Goal: Transaction & Acquisition: Book appointment/travel/reservation

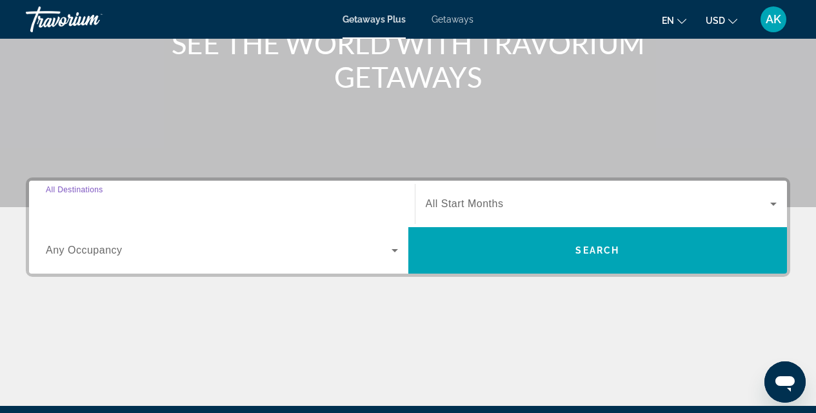
click at [72, 197] on div "Destination All Destinations" at bounding box center [222, 204] width 352 height 37
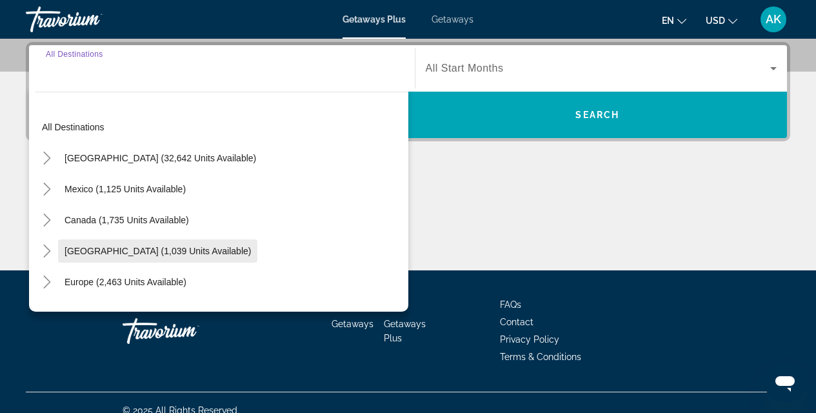
scroll to position [3, 0]
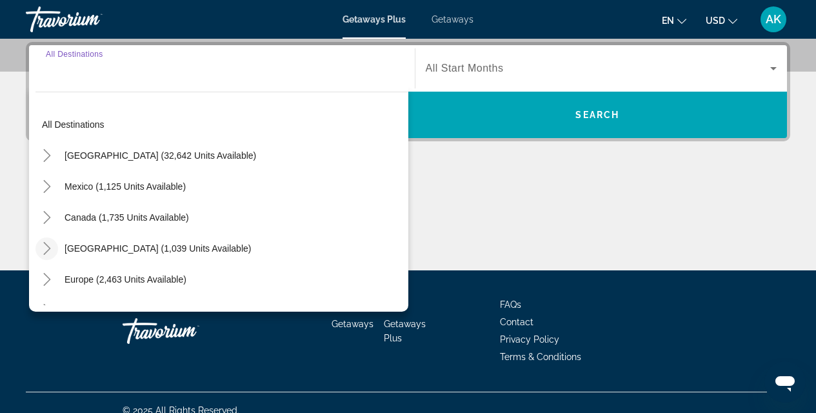
click at [46, 248] on icon "Toggle Caribbean & Atlantic Islands (1,039 units available)" at bounding box center [47, 248] width 13 height 13
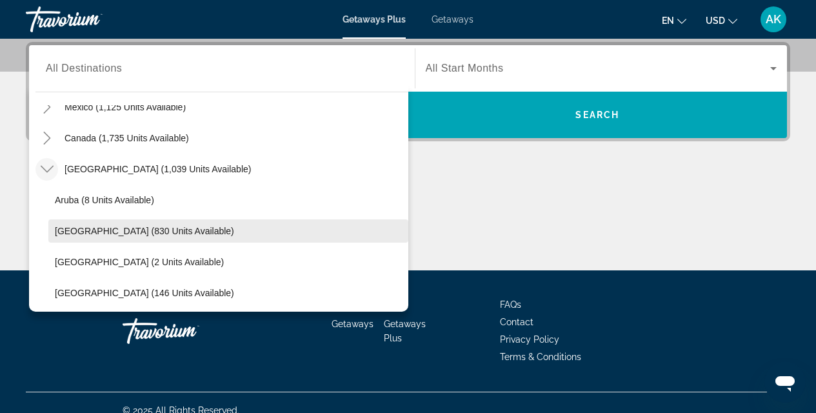
scroll to position [168, 0]
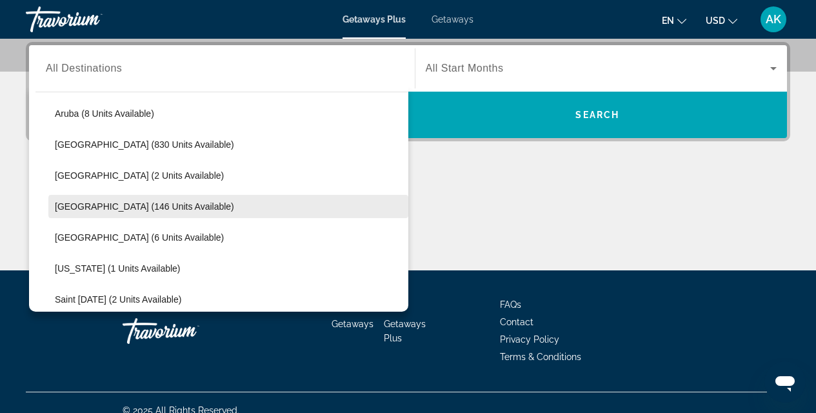
click at [151, 210] on span "[GEOGRAPHIC_DATA] (146 units available)" at bounding box center [144, 206] width 179 height 10
type input "**********"
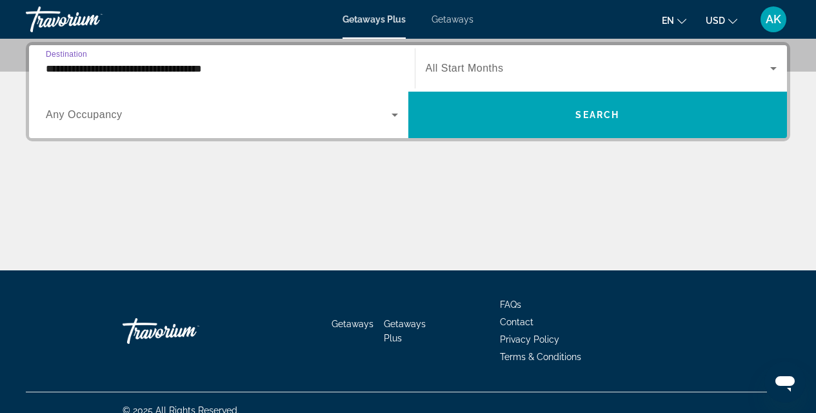
click at [135, 112] on span "Search widget" at bounding box center [219, 114] width 346 height 15
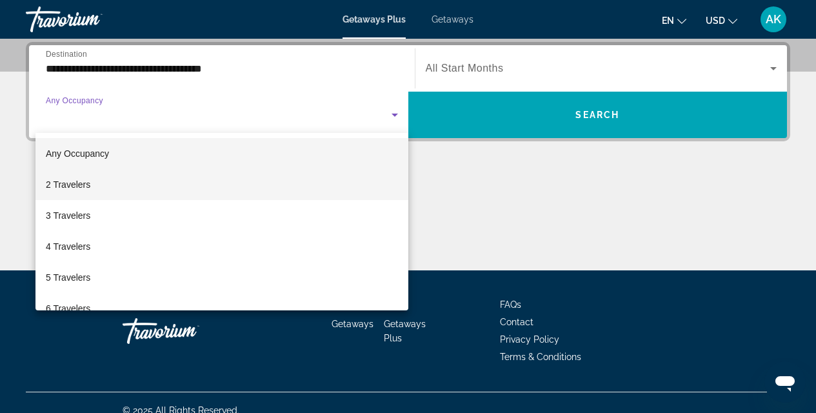
click at [92, 179] on mat-option "2 Travelers" at bounding box center [221, 184] width 373 height 31
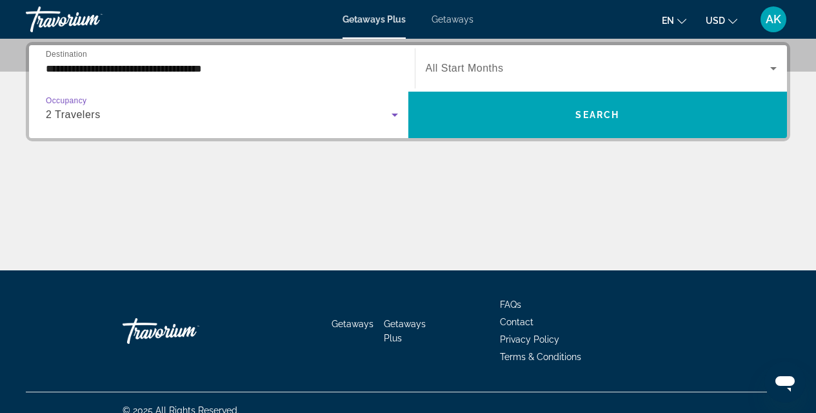
click at [481, 59] on div "Search widget" at bounding box center [602, 68] width 352 height 36
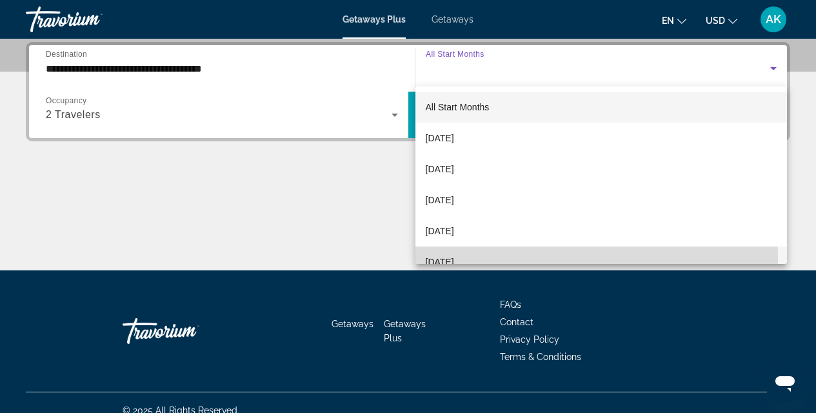
click at [454, 258] on span "[DATE]" at bounding box center [440, 261] width 28 height 15
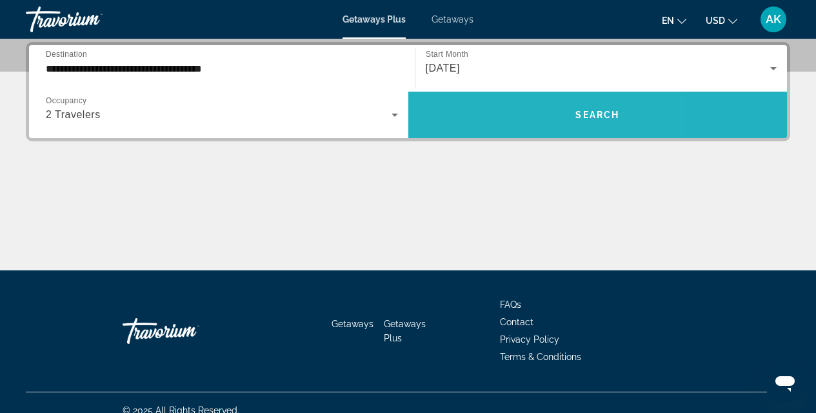
click at [490, 117] on span "Search widget" at bounding box center [597, 114] width 379 height 31
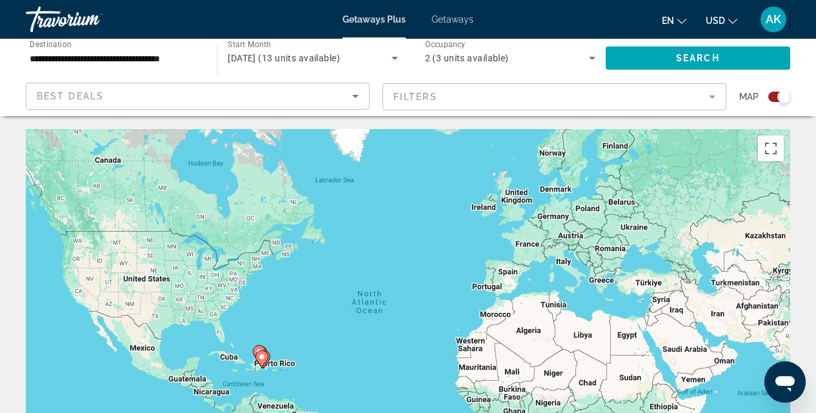
scroll to position [100, 0]
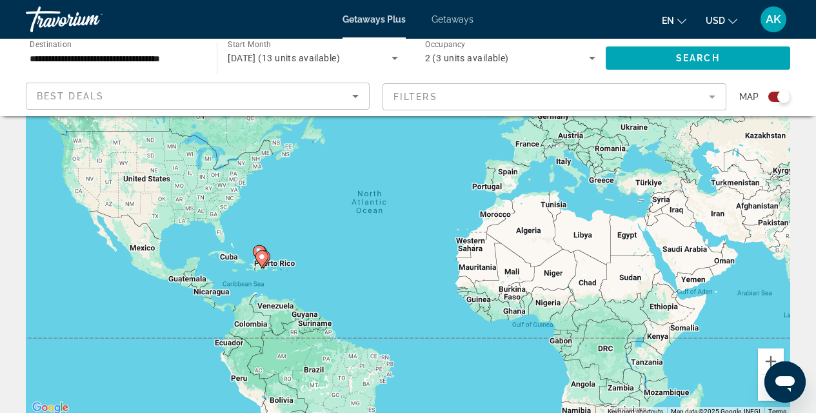
click at [282, 281] on div "To activate drag with keyboard, press Alt + Enter. Once in keyboard drag state,…" at bounding box center [408, 222] width 765 height 387
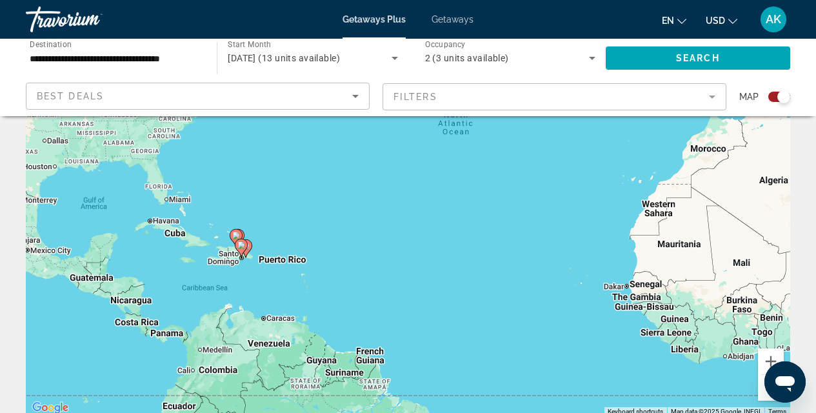
click at [243, 283] on div "To activate drag with keyboard, press Alt + Enter. Once in keyboard drag state,…" at bounding box center [408, 222] width 765 height 387
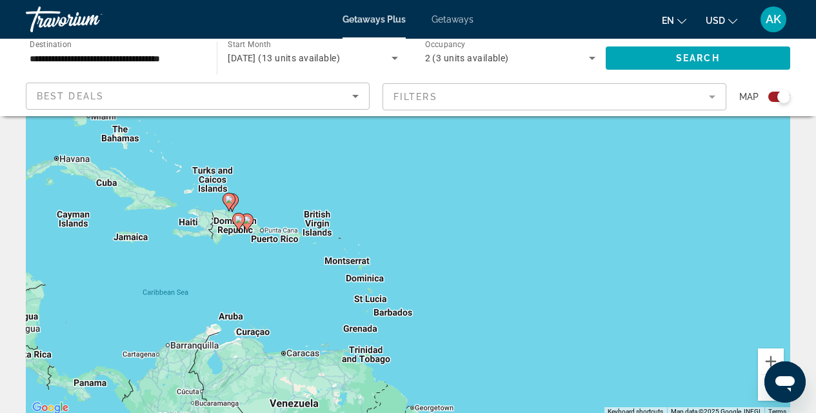
click at [230, 268] on div "To activate drag with keyboard, press Alt + Enter. Once in keyboard drag state,…" at bounding box center [408, 222] width 765 height 387
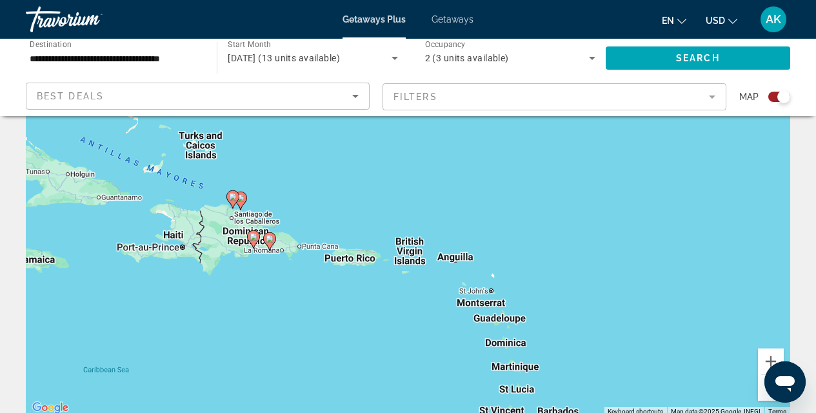
drag, startPoint x: 247, startPoint y: 238, endPoint x: 252, endPoint y: 293, distance: 55.1
click at [252, 293] on div "To activate drag with keyboard, press Alt + Enter. Once in keyboard drag state,…" at bounding box center [408, 222] width 765 height 387
click at [313, 248] on div "To activate drag with keyboard, press Alt + Enter. Once in keyboard drag state,…" at bounding box center [408, 222] width 765 height 387
click at [323, 248] on div "To activate drag with keyboard, press Alt + Enter. Once in keyboard drag state,…" at bounding box center [408, 222] width 765 height 387
click at [257, 281] on div "To activate drag with keyboard, press Alt + Enter. Once in keyboard drag state,…" at bounding box center [408, 222] width 765 height 387
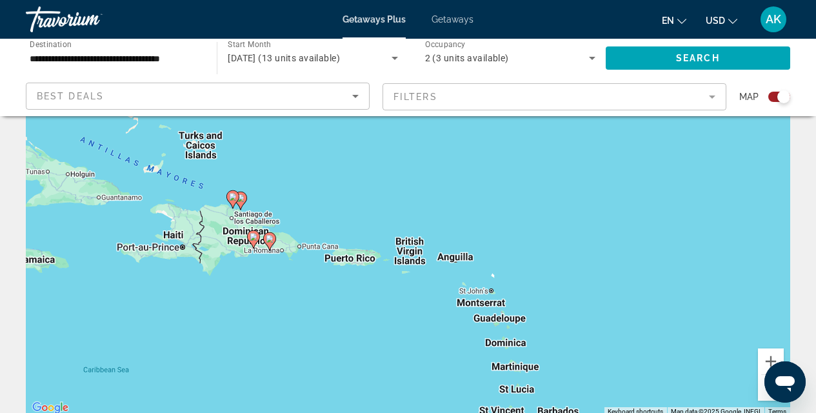
click at [257, 281] on div "To activate drag with keyboard, press Alt + Enter. Once in keyboard drag state,…" at bounding box center [408, 222] width 765 height 387
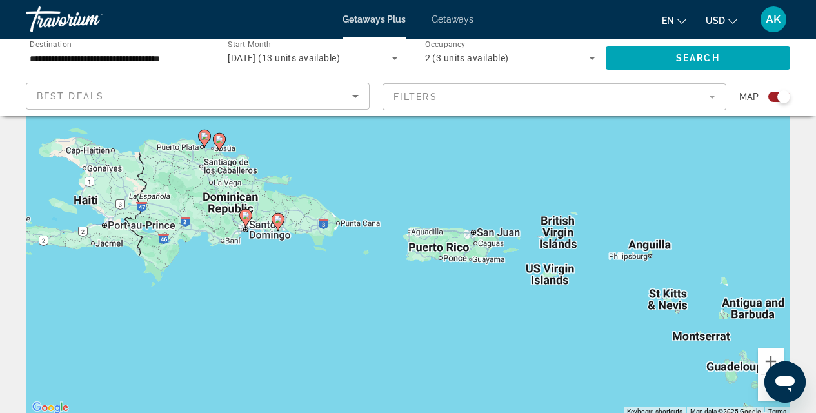
drag, startPoint x: 259, startPoint y: 270, endPoint x: 256, endPoint y: 282, distance: 12.7
click at [256, 282] on div "To activate drag with keyboard, press Alt + Enter. Once in keyboard drag state,…" at bounding box center [408, 222] width 765 height 387
click at [53, 59] on input "**********" at bounding box center [115, 58] width 170 height 15
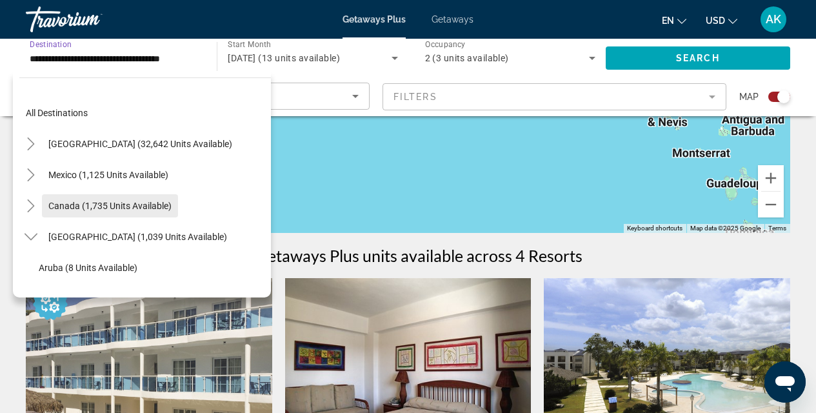
scroll to position [151, 0]
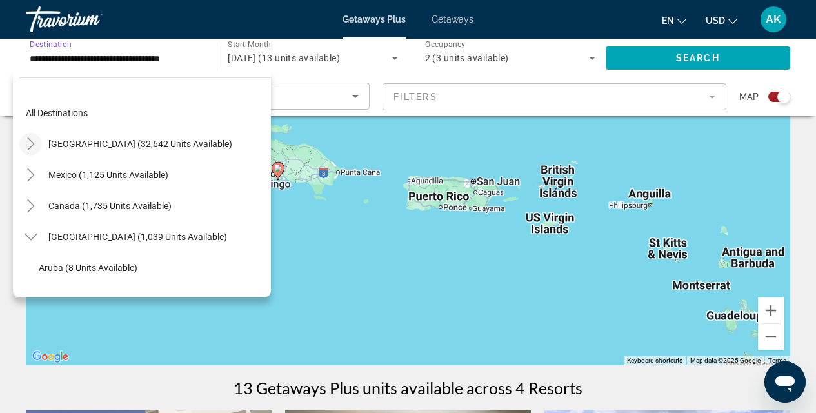
click at [30, 141] on icon "Toggle United States (32,642 units available)" at bounding box center [31, 143] width 13 height 13
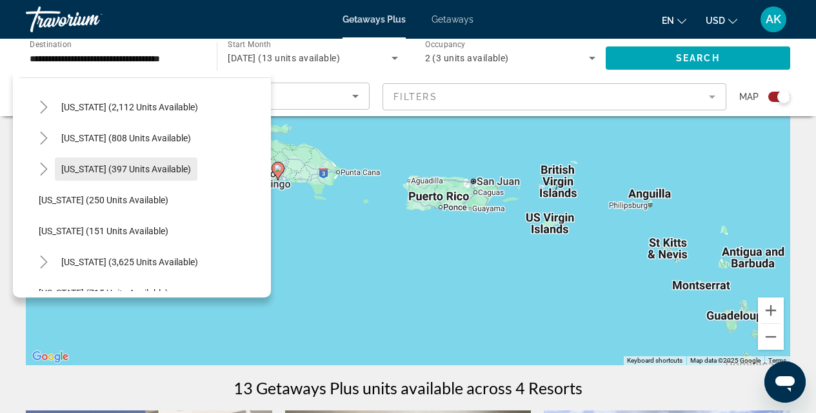
scroll to position [863, 0]
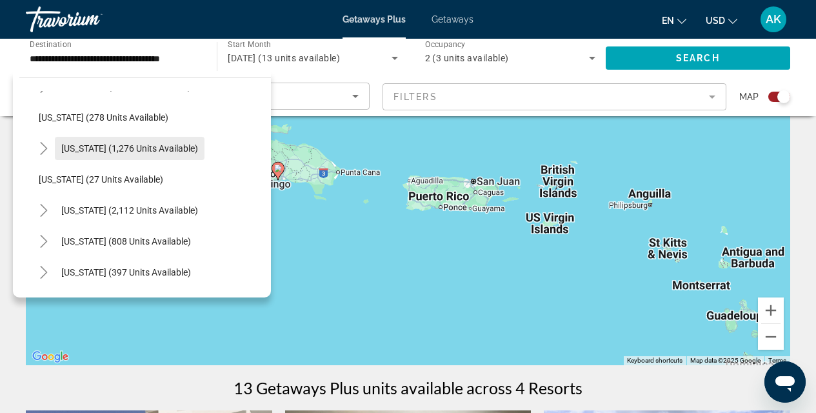
click at [121, 152] on span "Pennsylvania (1,276 units available)" at bounding box center [129, 148] width 137 height 10
type input "**********"
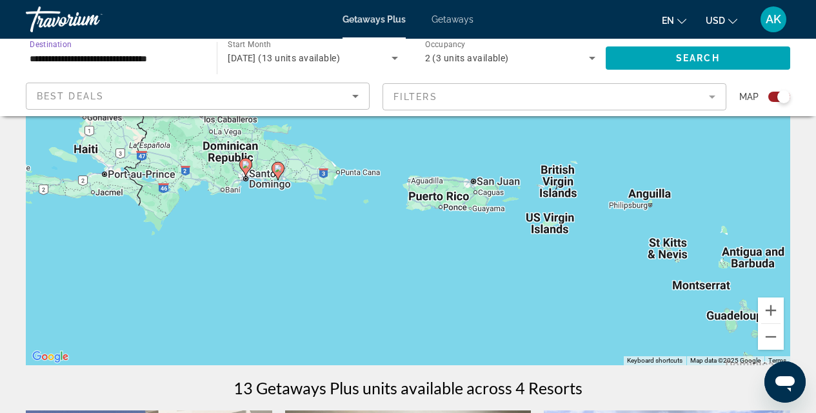
click at [332, 57] on span "January 2026 (13 units available)" at bounding box center [284, 58] width 112 height 10
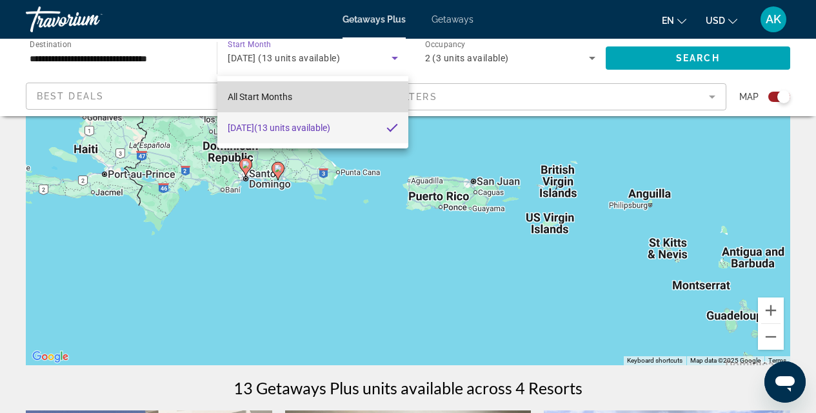
click at [254, 98] on span "All Start Months" at bounding box center [260, 97] width 65 height 10
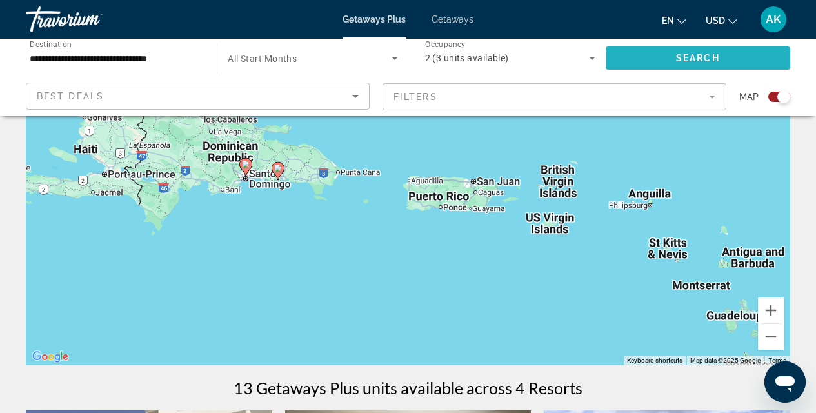
click at [693, 53] on span "Search" at bounding box center [698, 58] width 44 height 10
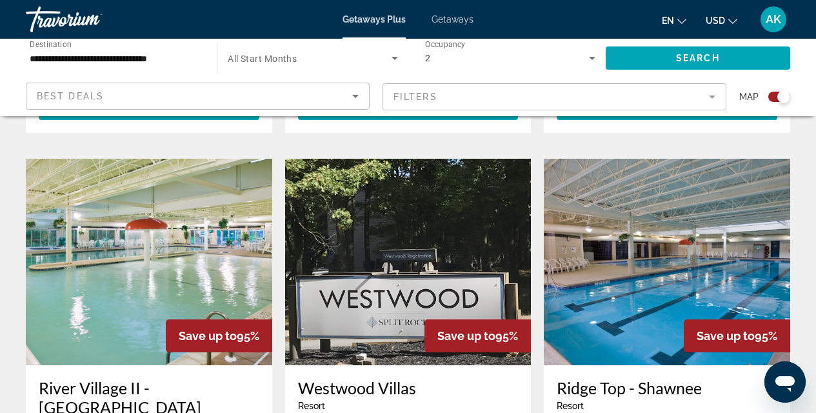
scroll to position [1990, 0]
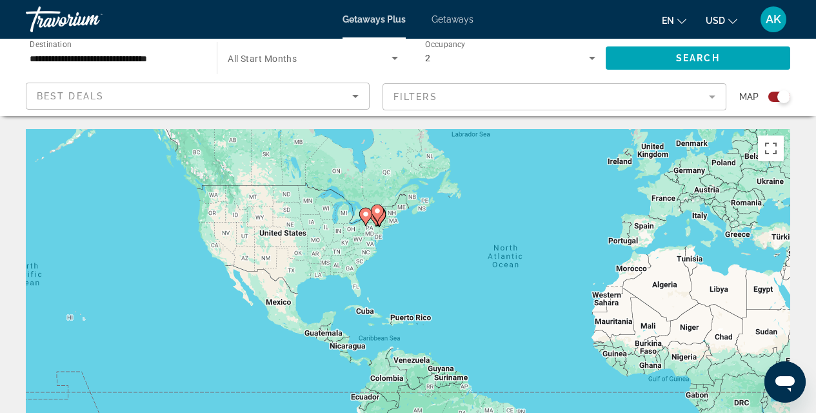
click at [770, 95] on div "Search widget" at bounding box center [779, 97] width 22 height 10
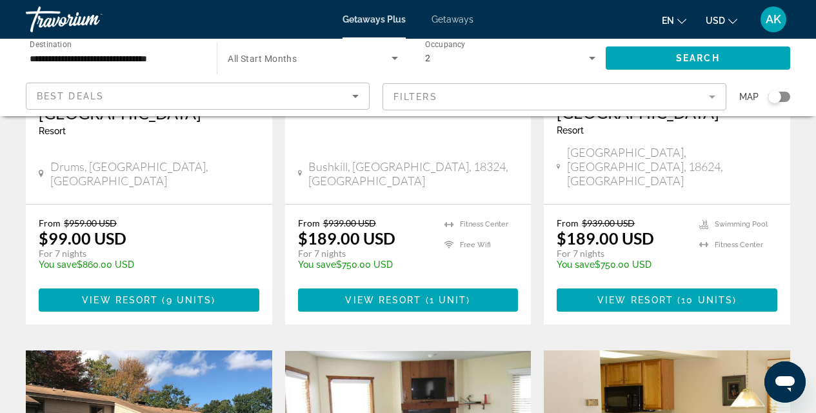
scroll to position [690, 0]
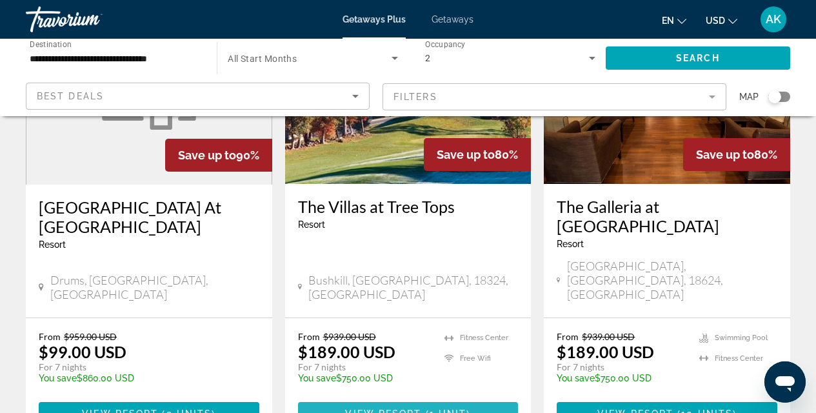
click at [401, 408] on span "View Resort" at bounding box center [383, 413] width 76 height 10
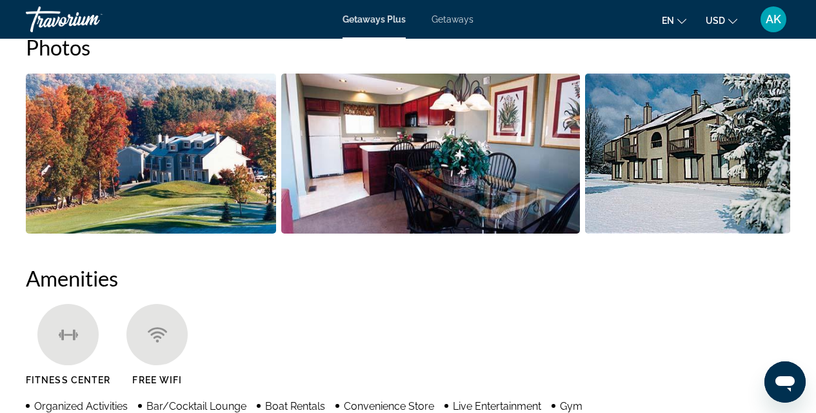
scroll to position [1103, 0]
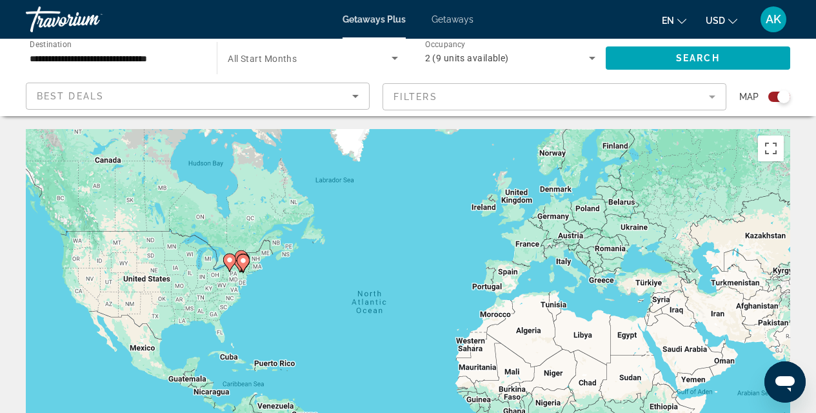
scroll to position [245, 0]
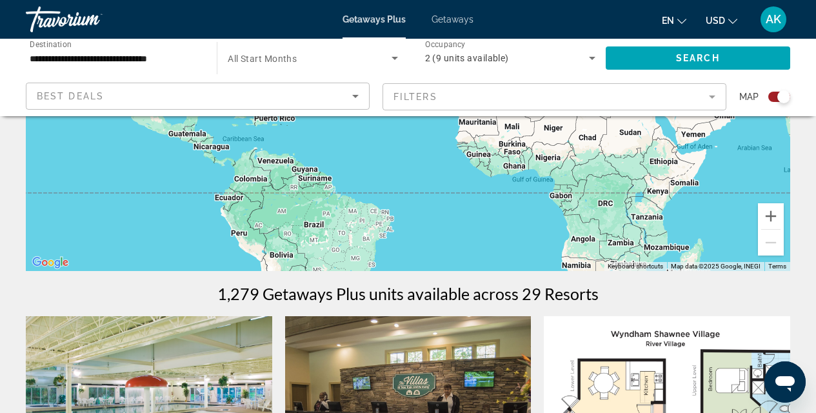
click at [443, 15] on span "Getaways" at bounding box center [453, 19] width 42 height 10
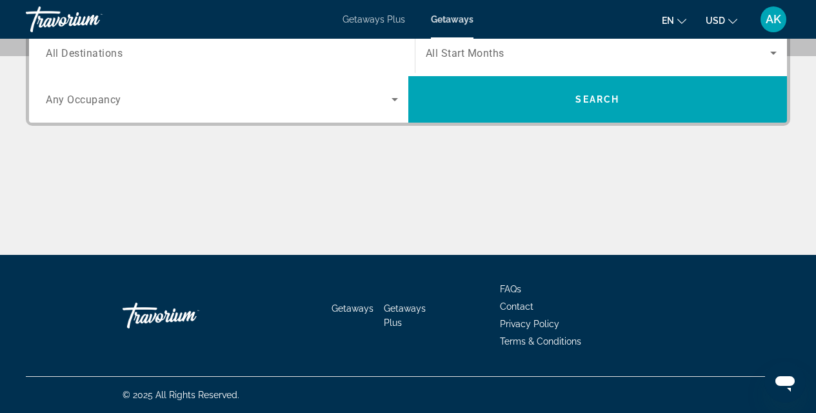
scroll to position [328, 0]
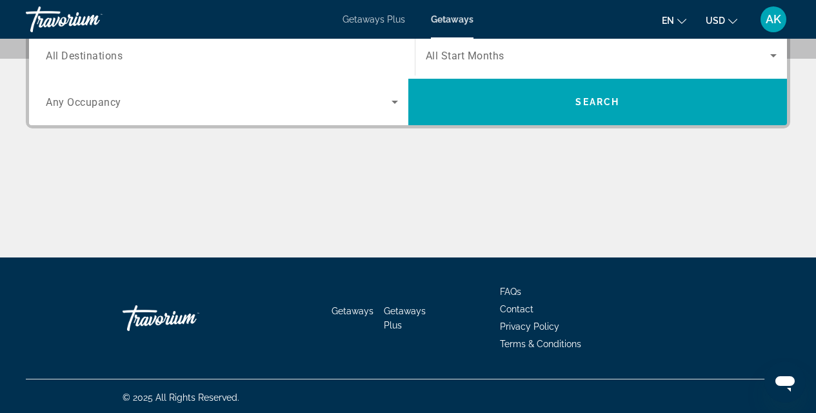
click at [56, 54] on span "All Destinations" at bounding box center [84, 55] width 77 height 12
click at [56, 54] on input "Destination All Destinations" at bounding box center [222, 55] width 352 height 15
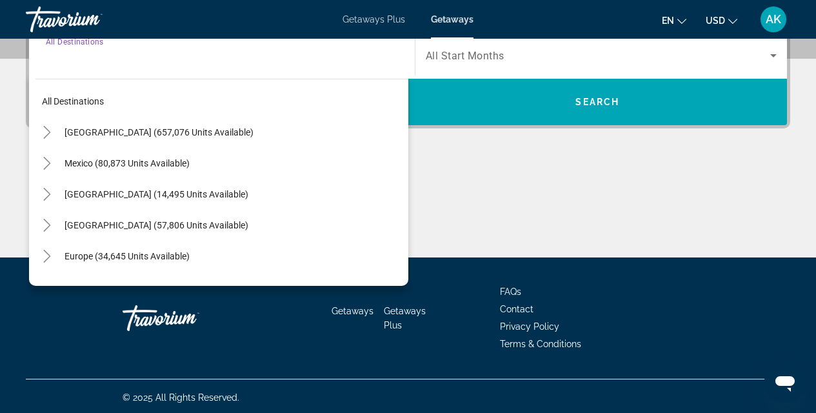
scroll to position [316, 0]
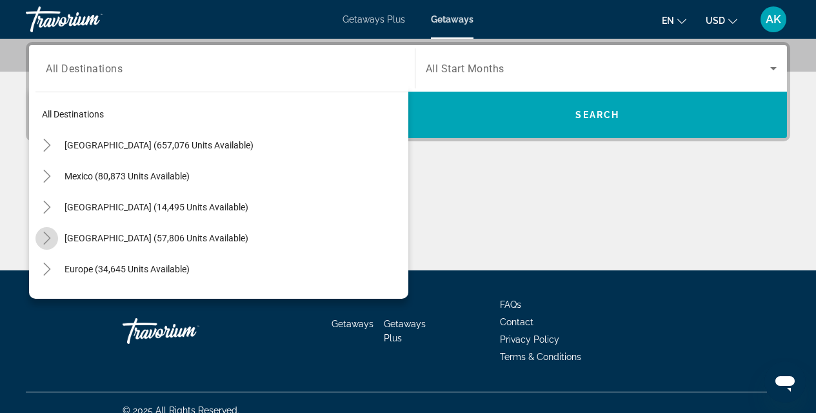
click at [43, 239] on icon "Toggle Caribbean & Atlantic Islands (57,806 units available)" at bounding box center [47, 238] width 13 height 13
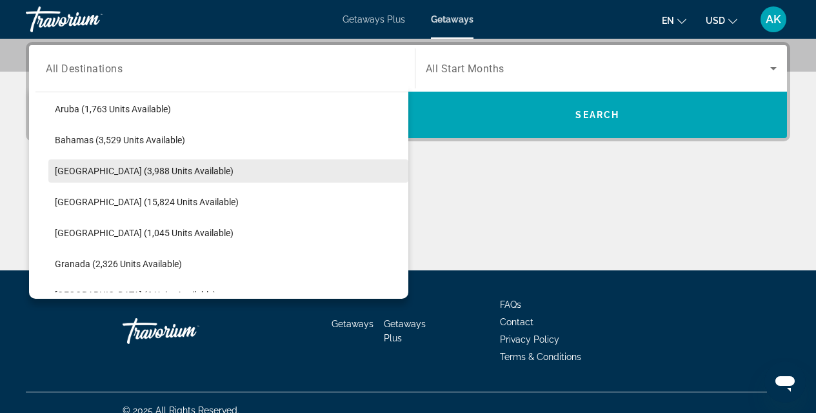
scroll to position [249, 0]
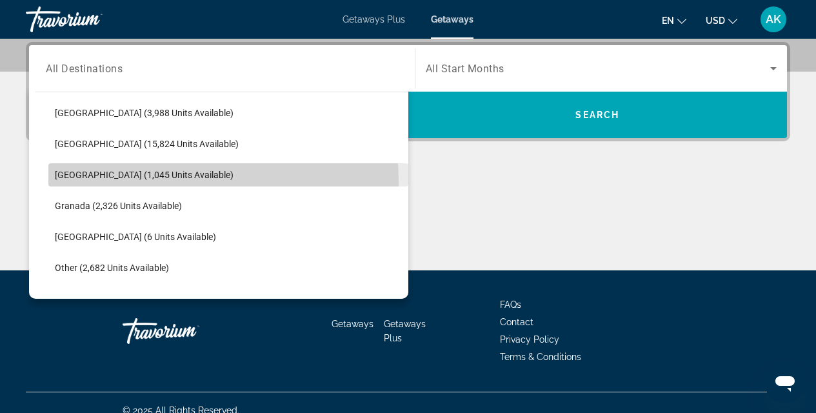
click at [124, 182] on span "Search widget" at bounding box center [228, 174] width 360 height 31
type input "**********"
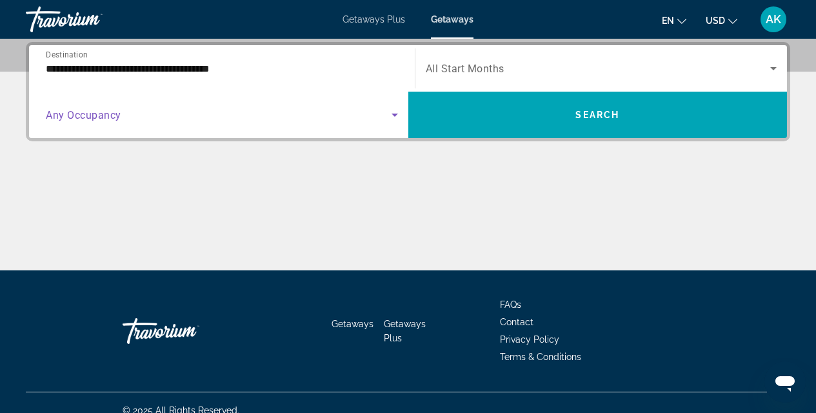
click at [120, 108] on span "Search widget" at bounding box center [219, 114] width 346 height 15
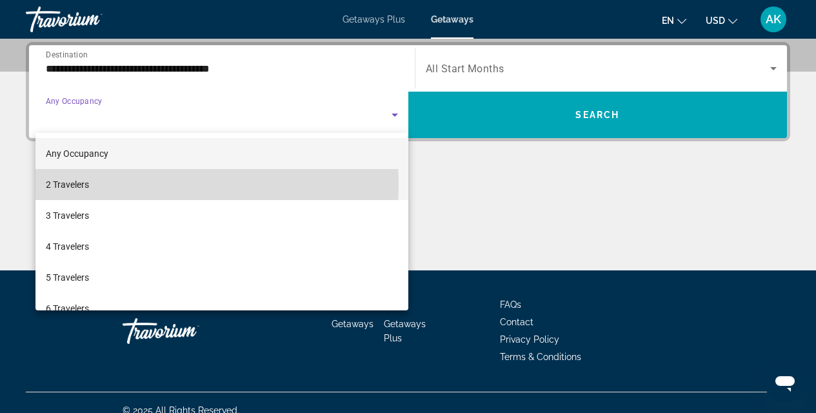
click at [57, 186] on span "2 Travelers" at bounding box center [67, 184] width 43 height 15
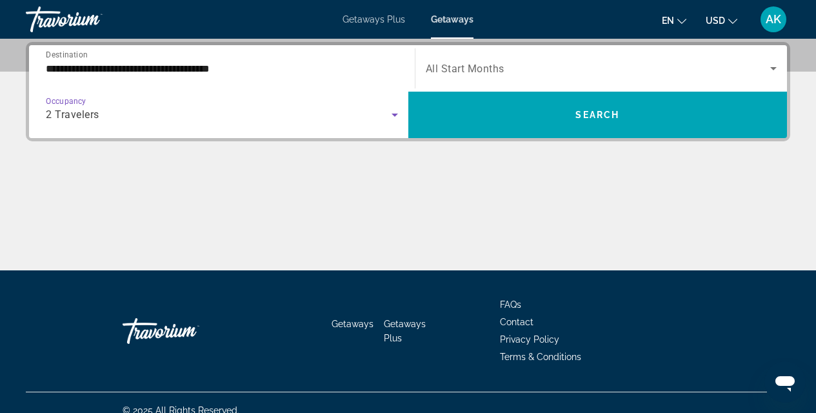
click at [569, 53] on div "Search widget" at bounding box center [602, 68] width 352 height 36
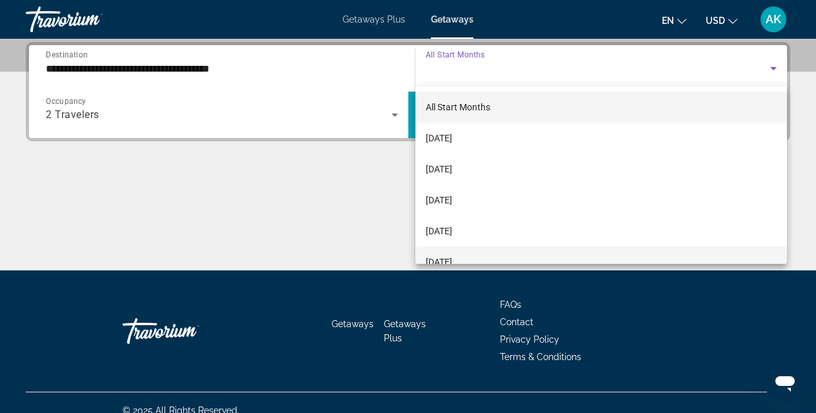
click at [452, 256] on span "January 2026" at bounding box center [439, 261] width 26 height 15
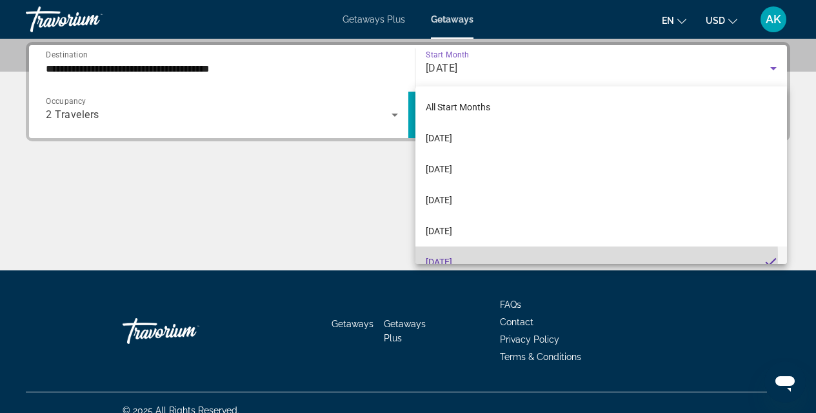
scroll to position [14, 0]
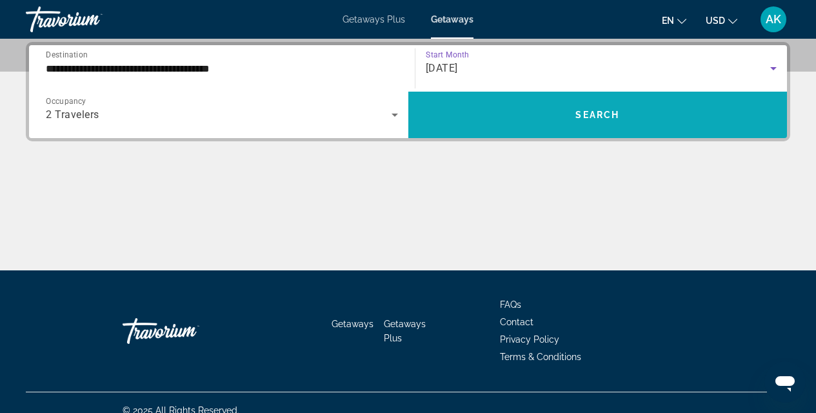
click at [577, 102] on span "Search widget" at bounding box center [597, 114] width 379 height 31
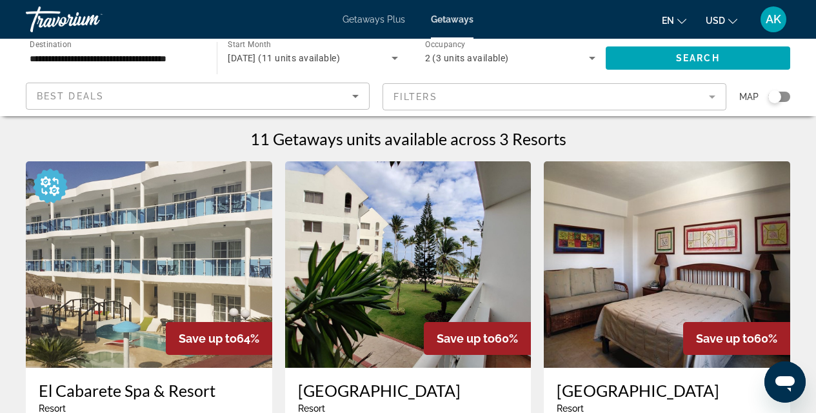
click at [110, 53] on input "**********" at bounding box center [115, 58] width 170 height 15
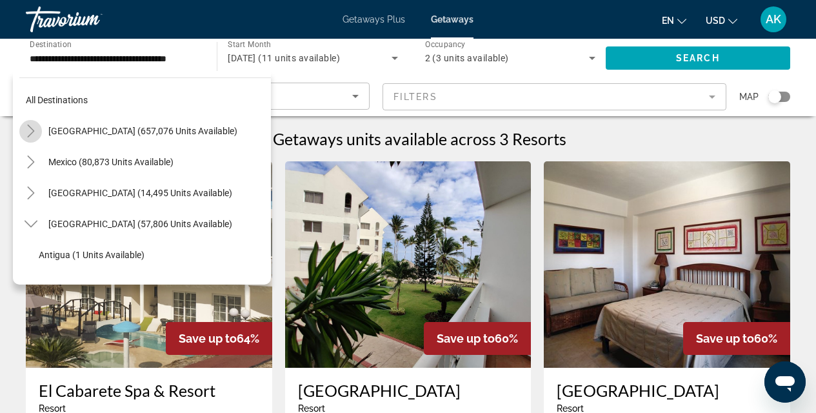
click at [29, 128] on icon "Toggle United States (657,076 units available)" at bounding box center [31, 131] width 13 height 13
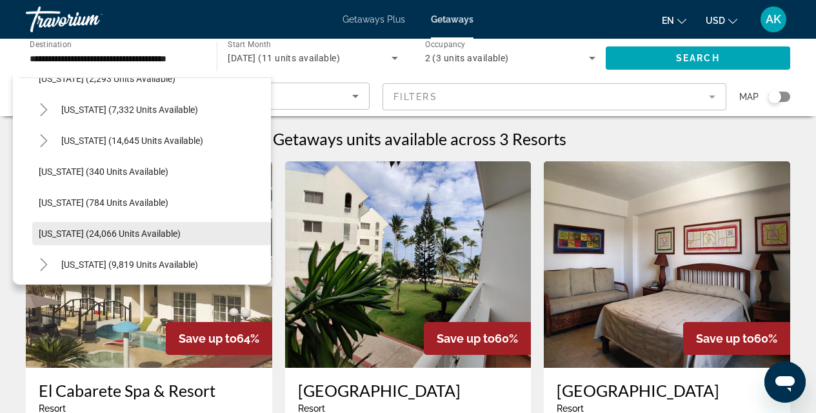
scroll to position [987, 0]
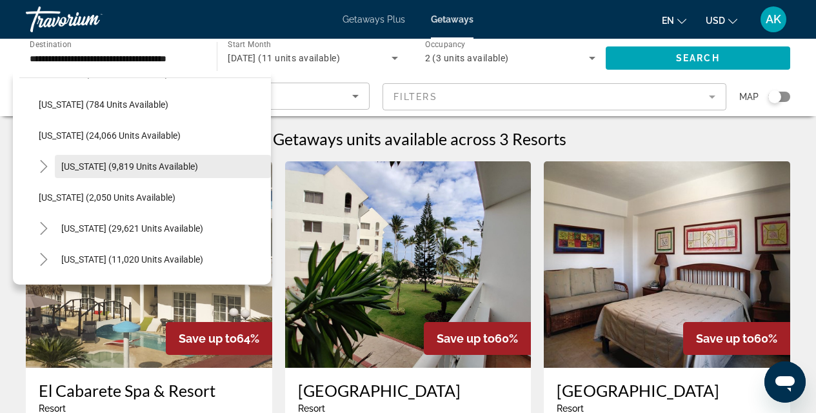
click at [108, 164] on span "Pennsylvania (9,819 units available)" at bounding box center [129, 166] width 137 height 10
type input "**********"
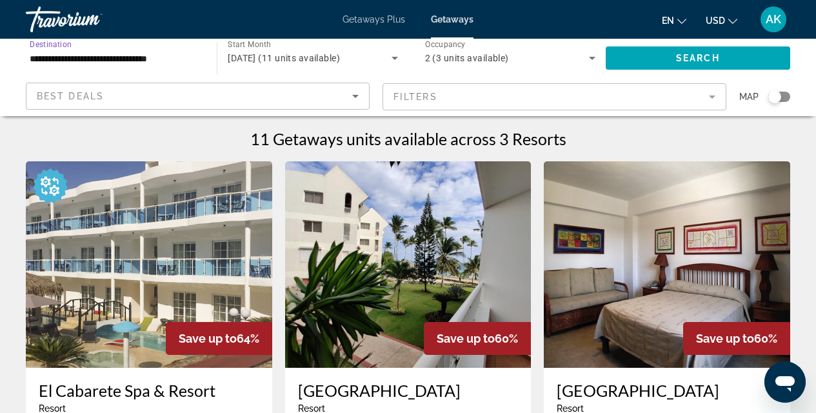
click at [340, 55] on span "January 2026 (11 units available)" at bounding box center [284, 58] width 112 height 10
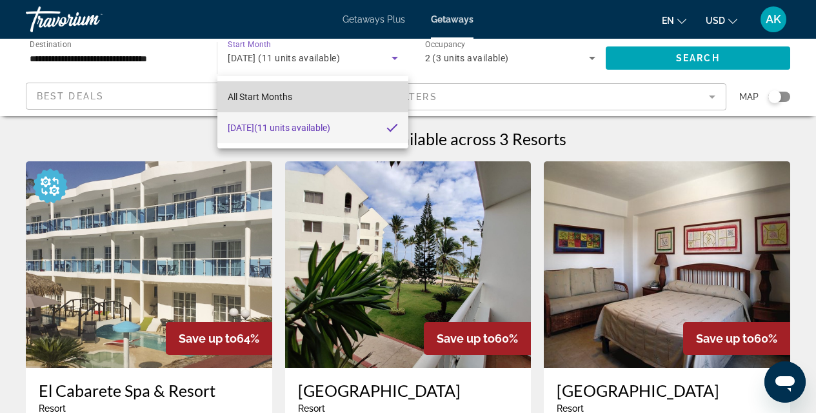
click at [264, 98] on span "All Start Months" at bounding box center [260, 97] width 65 height 10
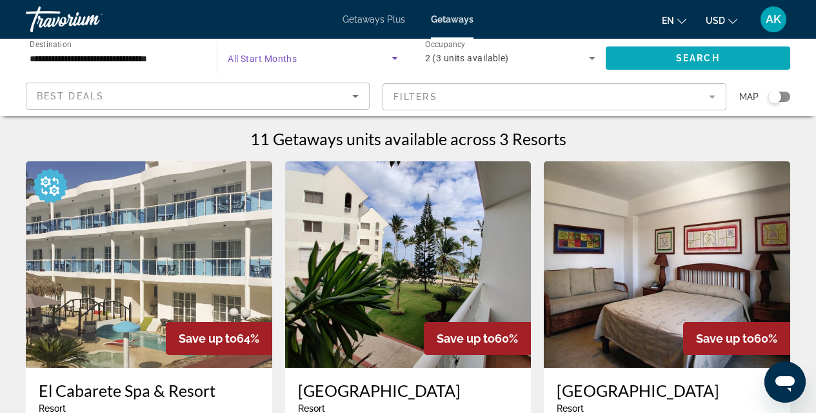
click at [673, 66] on span "Search widget" at bounding box center [698, 58] width 185 height 31
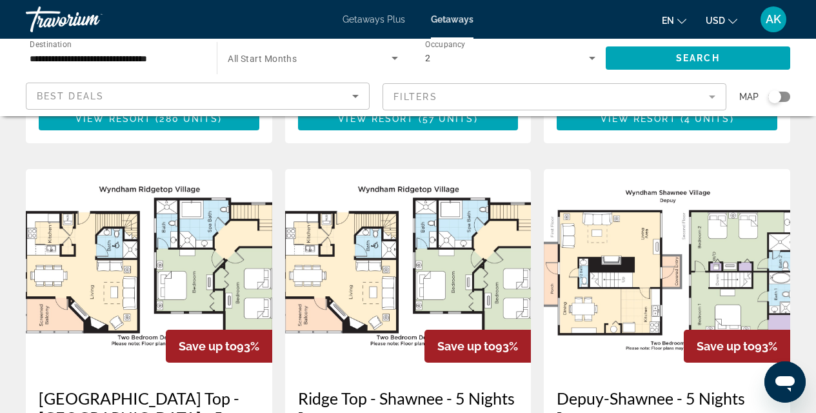
scroll to position [1645, 0]
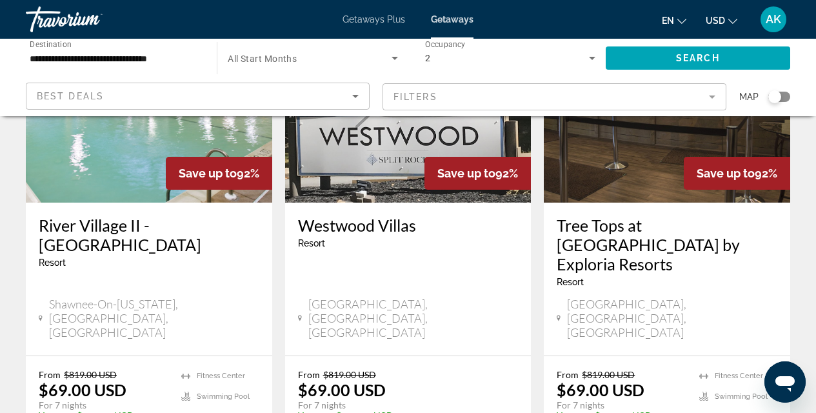
scroll to position [1758, 0]
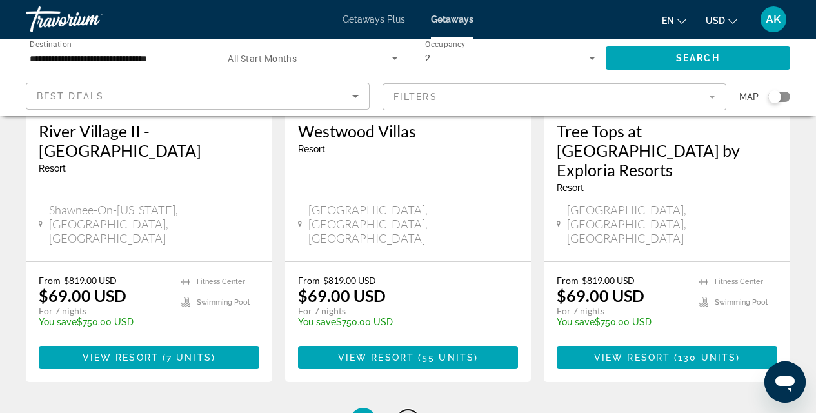
click at [409, 412] on span "3" at bounding box center [408, 421] width 6 height 14
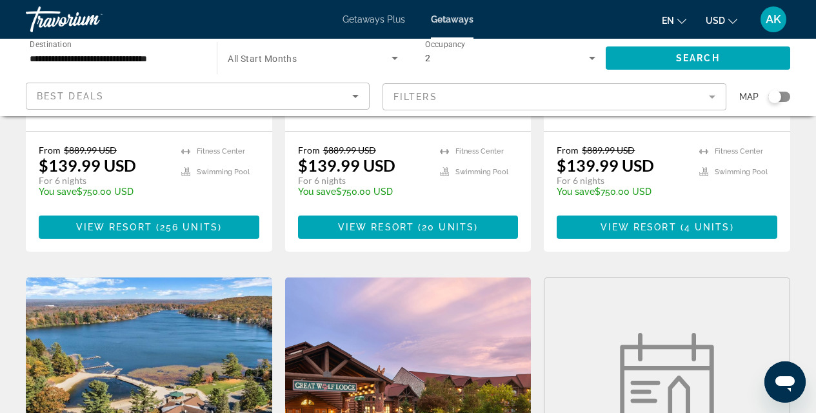
scroll to position [1038, 0]
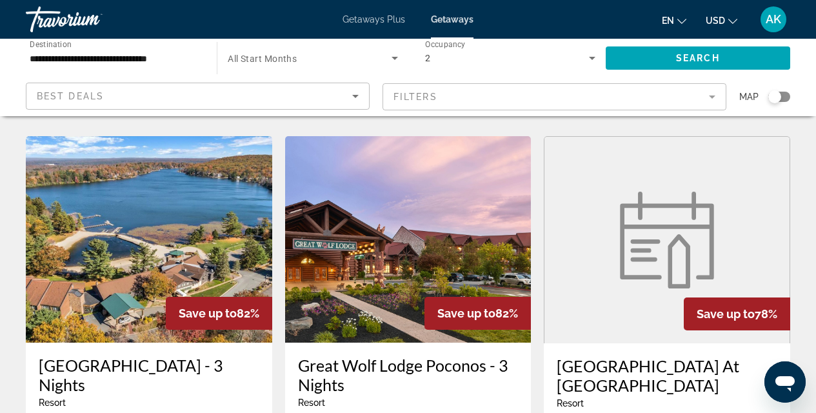
click at [364, 356] on h3 "Great Wolf Lodge Poconos - 3 Nights" at bounding box center [408, 375] width 221 height 39
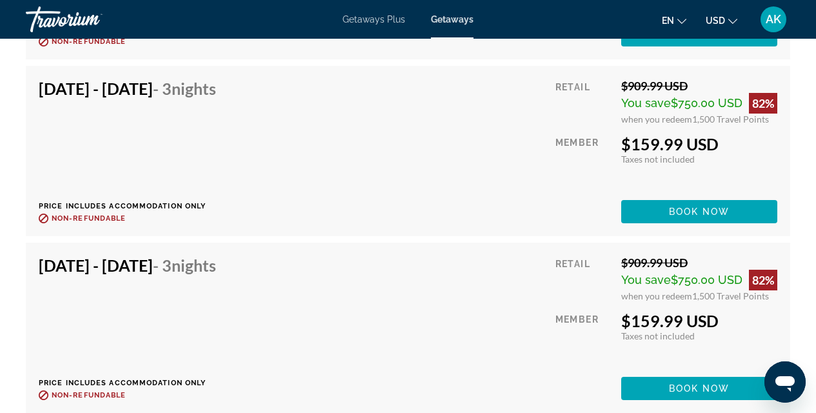
scroll to position [3004, 0]
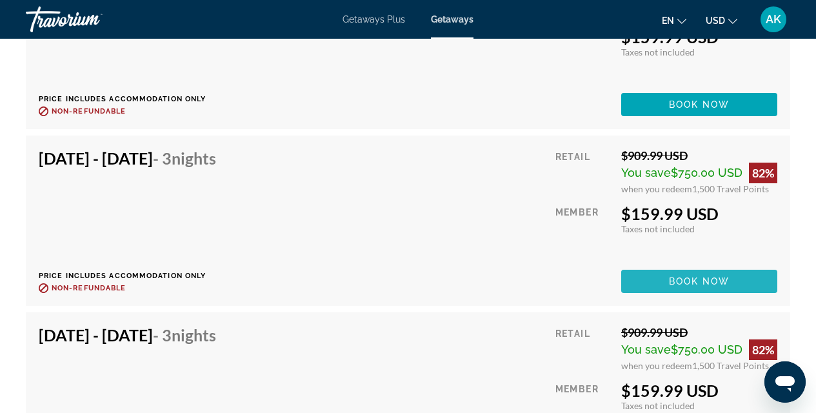
click at [730, 278] on span "Main content" at bounding box center [699, 281] width 156 height 31
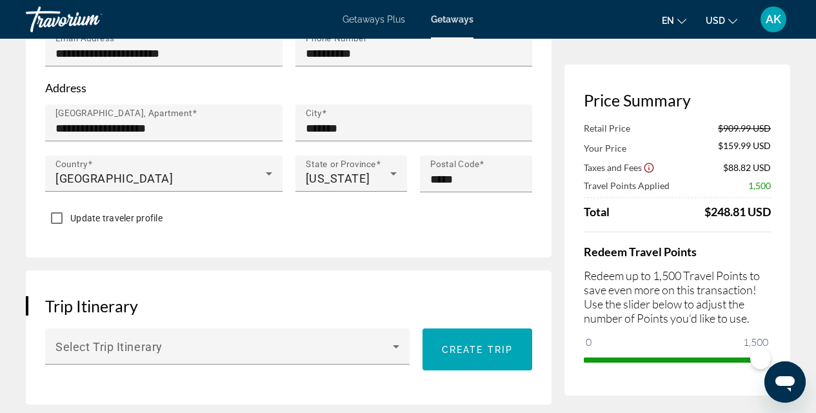
scroll to position [575, 0]
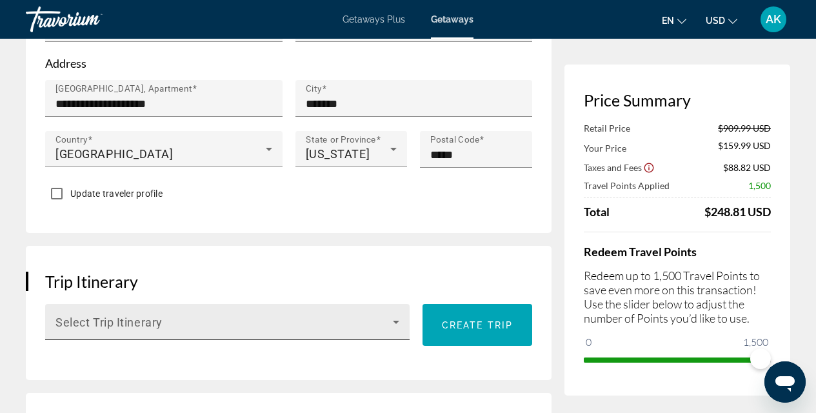
click at [397, 321] on icon "Main content" at bounding box center [396, 322] width 6 height 3
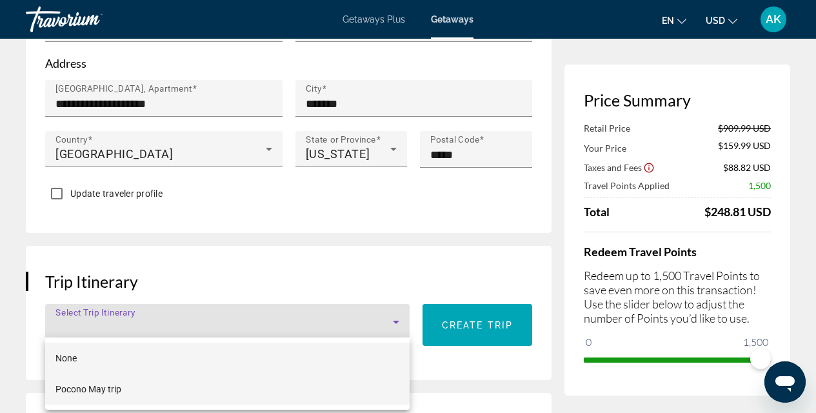
click at [334, 387] on mat-option "Pocono May trip" at bounding box center [227, 389] width 365 height 31
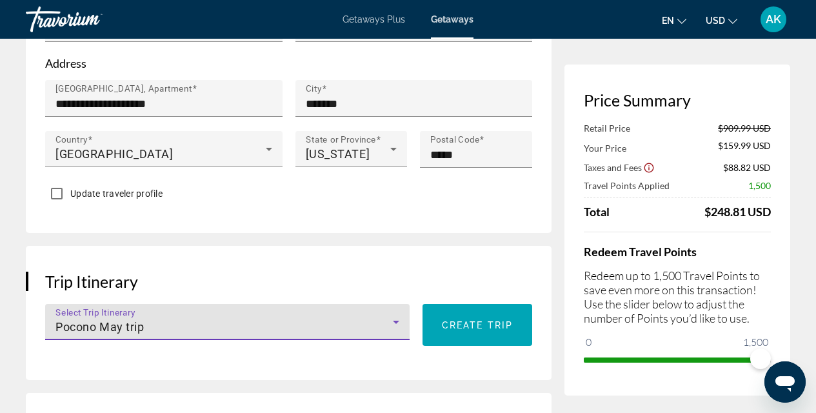
click at [122, 323] on span "Pocono May trip" at bounding box center [99, 327] width 88 height 14
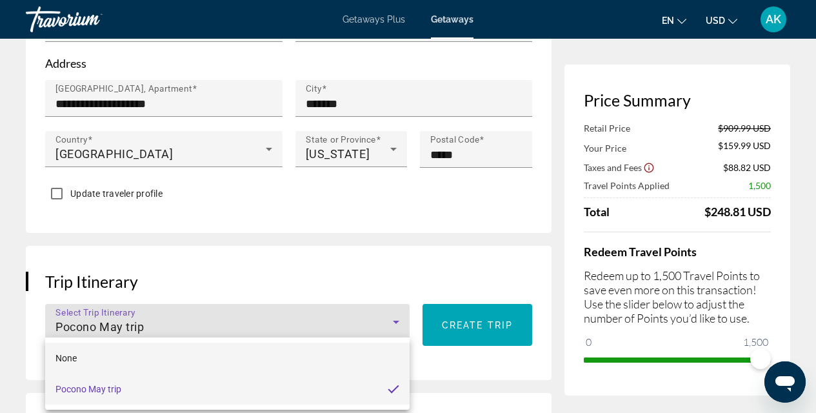
click at [121, 360] on mat-option "None" at bounding box center [227, 358] width 365 height 31
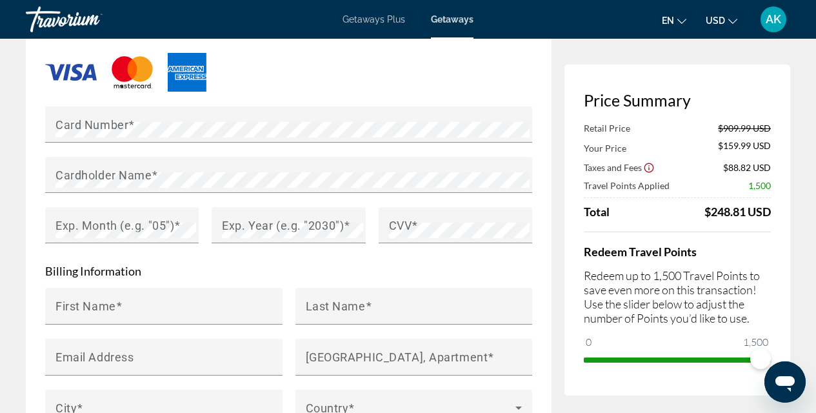
scroll to position [1134, 0]
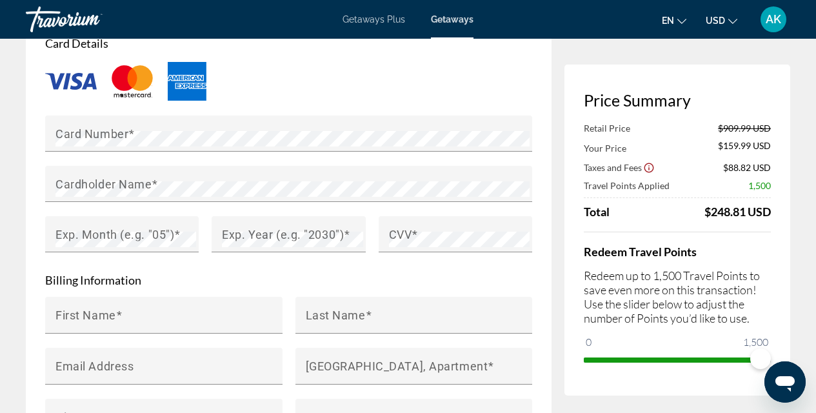
click at [130, 85] on img "Main content" at bounding box center [132, 81] width 52 height 43
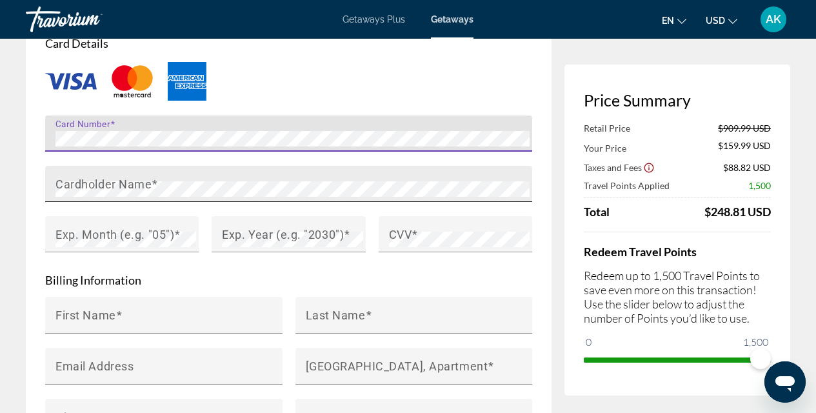
click at [109, 182] on mat-label "Cardholder Name" at bounding box center [103, 184] width 96 height 14
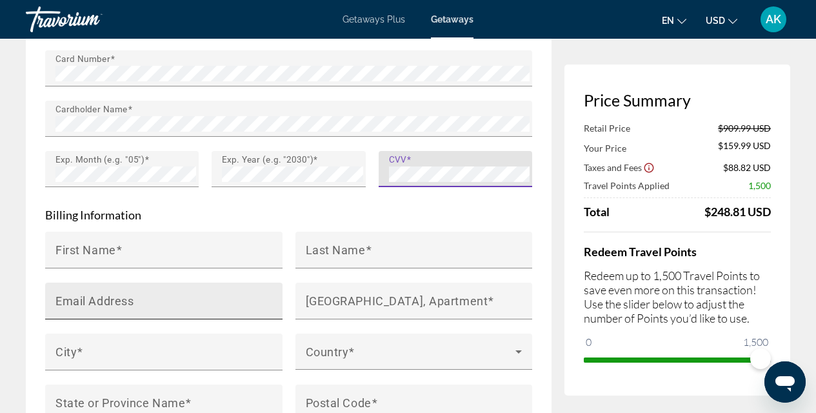
scroll to position [1239, 0]
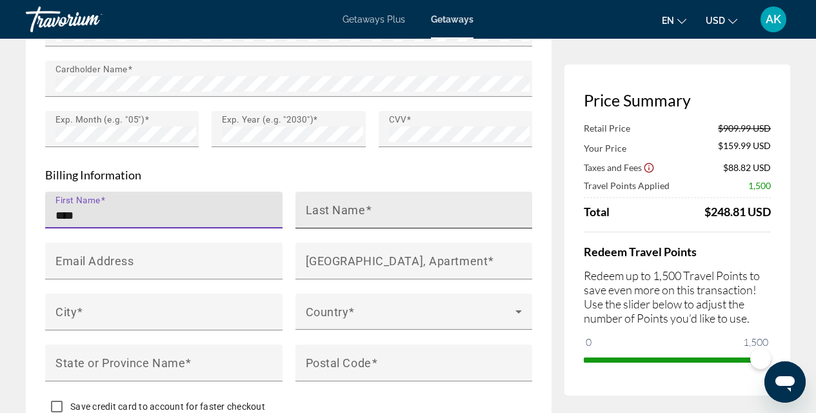
type input "****"
click at [367, 205] on span "Main content" at bounding box center [369, 210] width 6 height 14
click at [367, 208] on input "Last Name" at bounding box center [418, 215] width 225 height 15
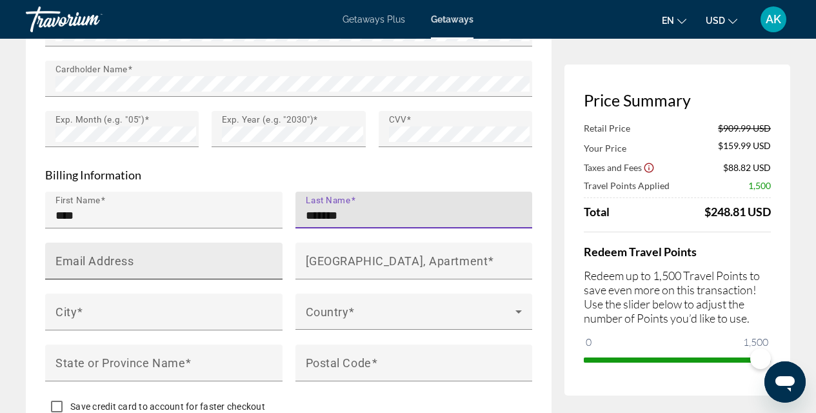
type input "*******"
click at [162, 254] on div "Email Address" at bounding box center [167, 261] width 225 height 37
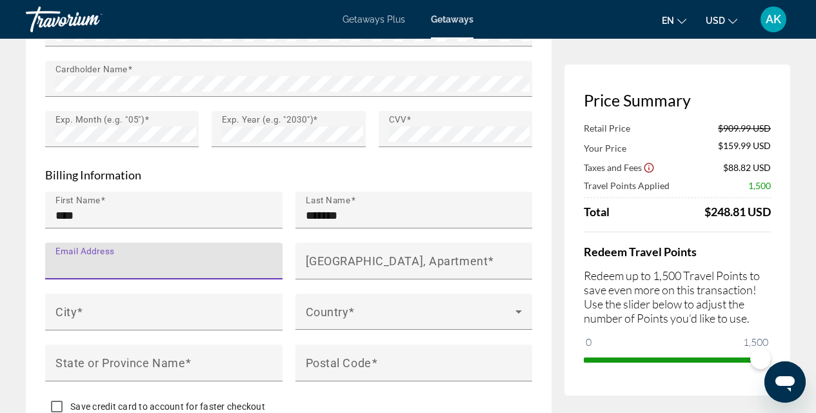
type input "**********"
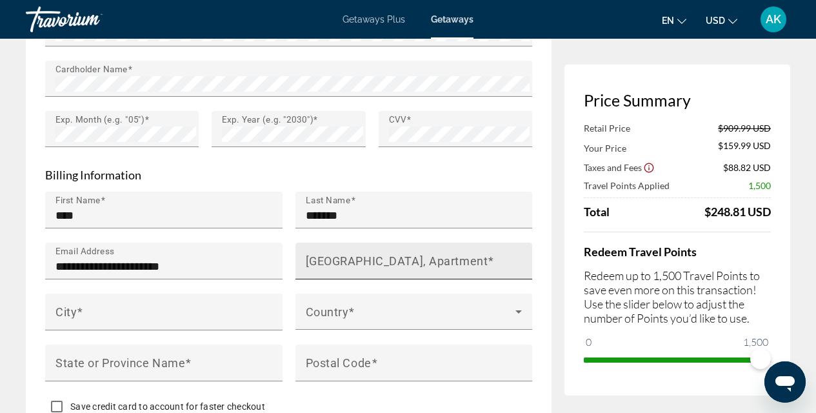
click at [361, 257] on mat-label "[GEOGRAPHIC_DATA], Apartment" at bounding box center [397, 261] width 183 height 14
click at [361, 259] on input "[GEOGRAPHIC_DATA], Apartment" at bounding box center [418, 266] width 225 height 15
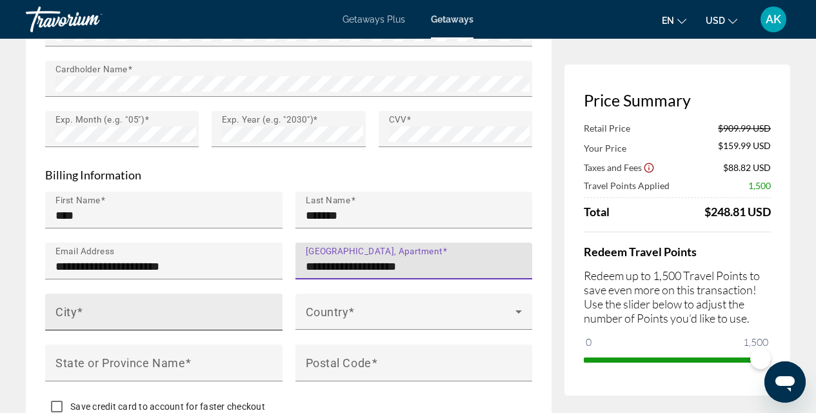
type input "**********"
click at [168, 294] on div "City" at bounding box center [167, 312] width 225 height 37
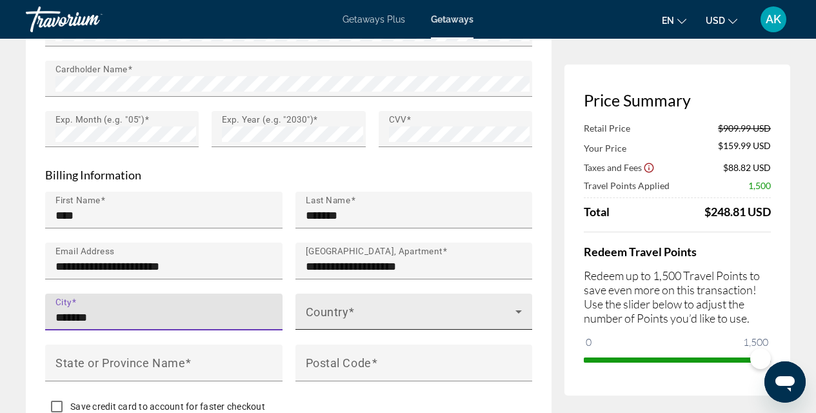
type input "*******"
click at [401, 309] on span "Main content" at bounding box center [411, 316] width 210 height 15
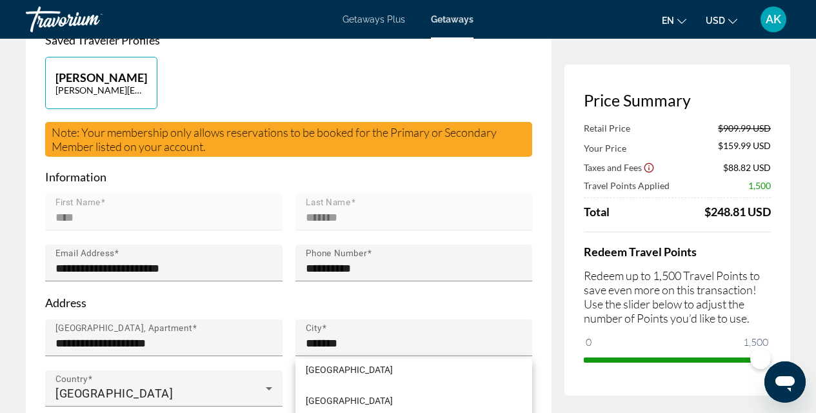
scroll to position [1196, 0]
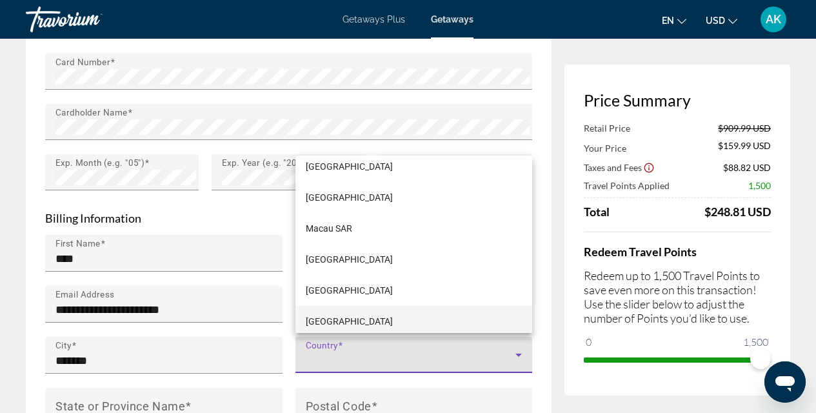
click at [332, 326] on span "[GEOGRAPHIC_DATA]" at bounding box center [349, 321] width 87 height 15
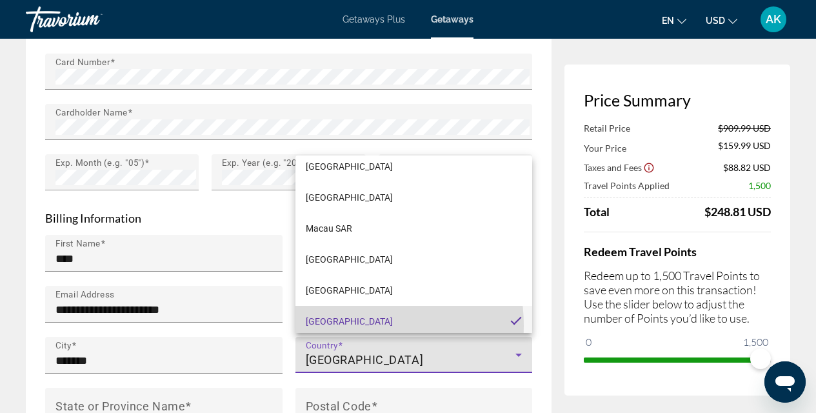
scroll to position [4040, 0]
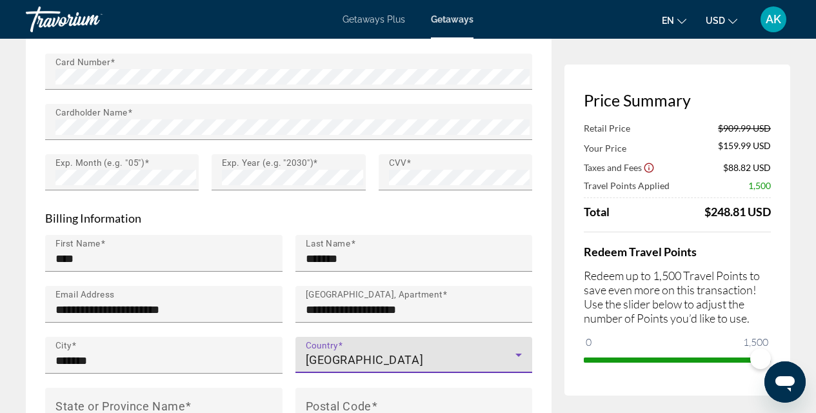
click at [372, 356] on div "[GEOGRAPHIC_DATA]" at bounding box center [411, 359] width 210 height 15
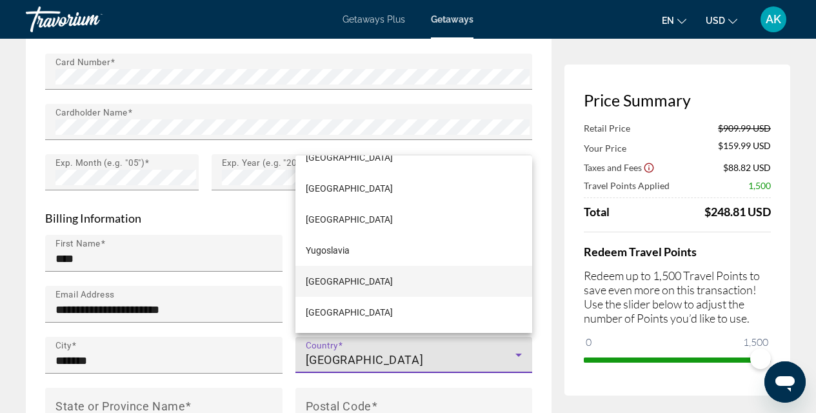
scroll to position [7394, 0]
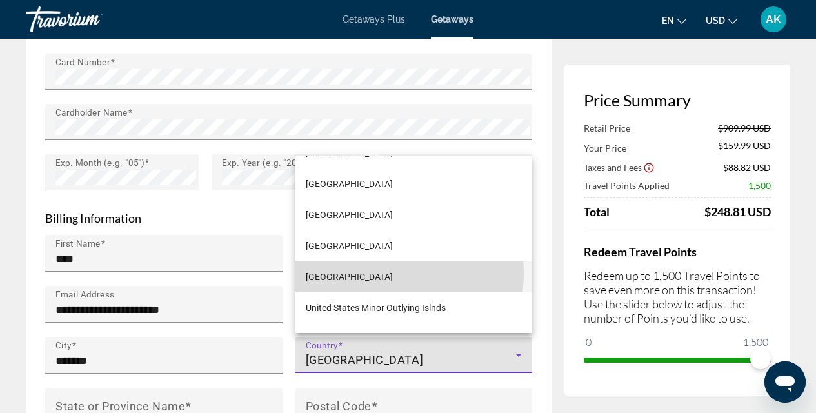
click at [377, 274] on span "[GEOGRAPHIC_DATA]" at bounding box center [349, 276] width 87 height 15
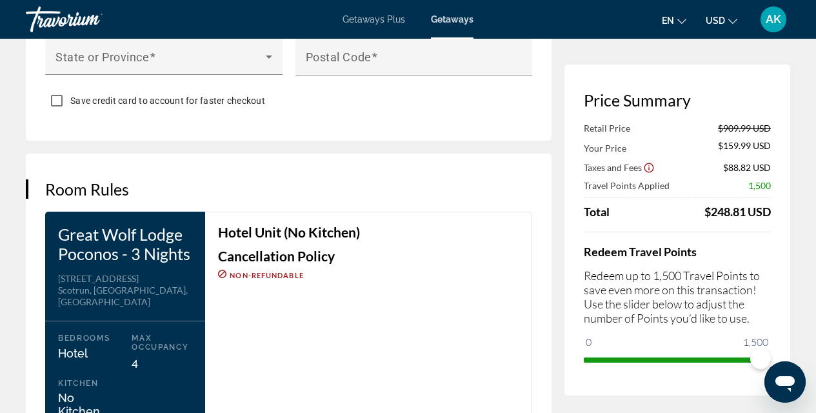
scroll to position [1436, 0]
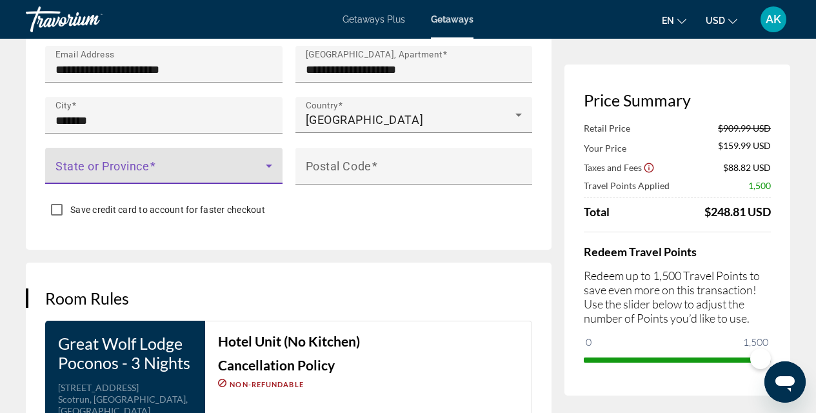
click at [132, 166] on span "Main content" at bounding box center [160, 170] width 210 height 15
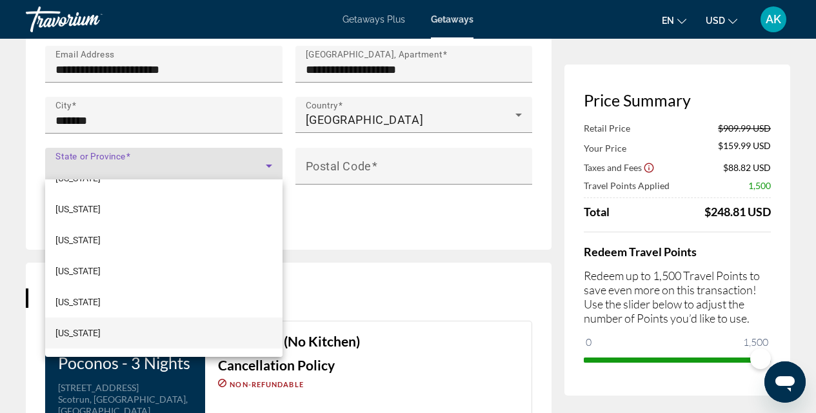
scroll to position [864, 0]
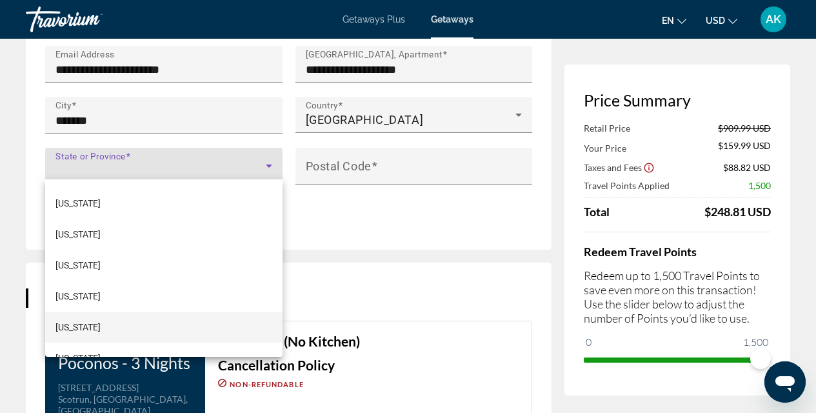
click at [97, 326] on mat-option "[US_STATE]" at bounding box center [163, 327] width 237 height 31
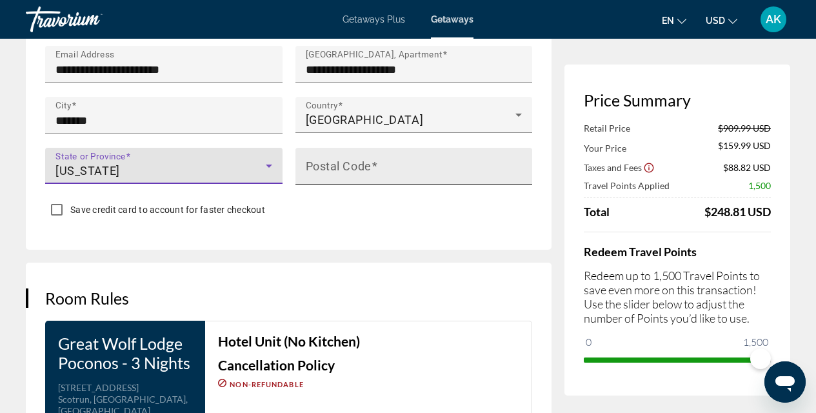
click at [365, 166] on mat-label "Postal Code" at bounding box center [339, 166] width 66 height 14
click at [365, 166] on input "Postal Code" at bounding box center [418, 171] width 225 height 15
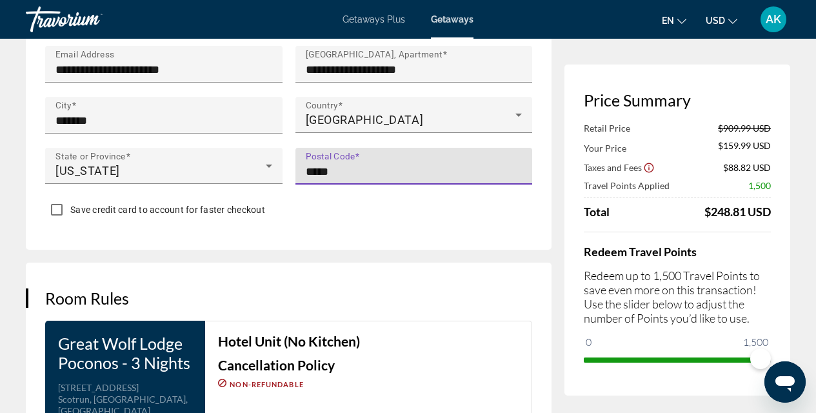
type input "*****"
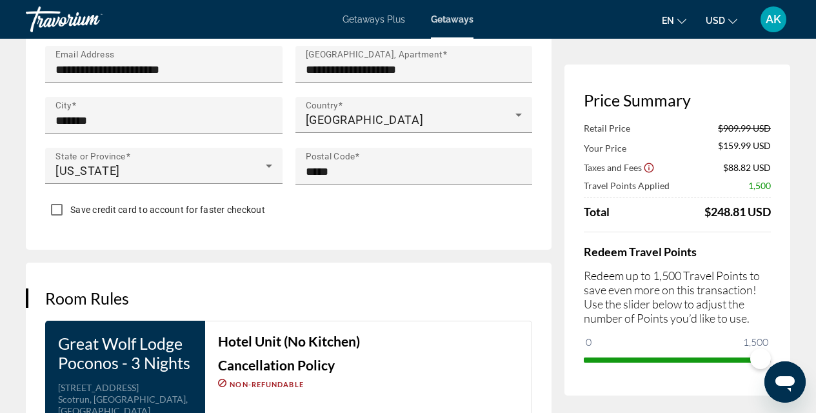
click at [404, 277] on div "Room Rules Great Wolf Lodge Poconos - 3 Nights Address 1 Great Wolf Drive Scotr…" at bounding box center [289, 419] width 526 height 313
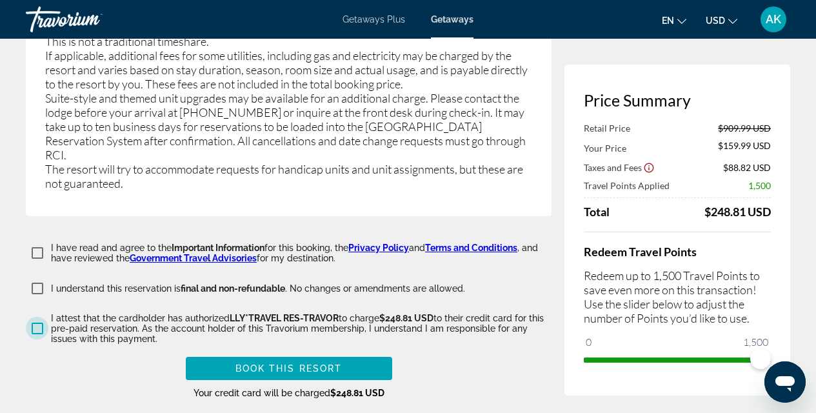
scroll to position [2319, 0]
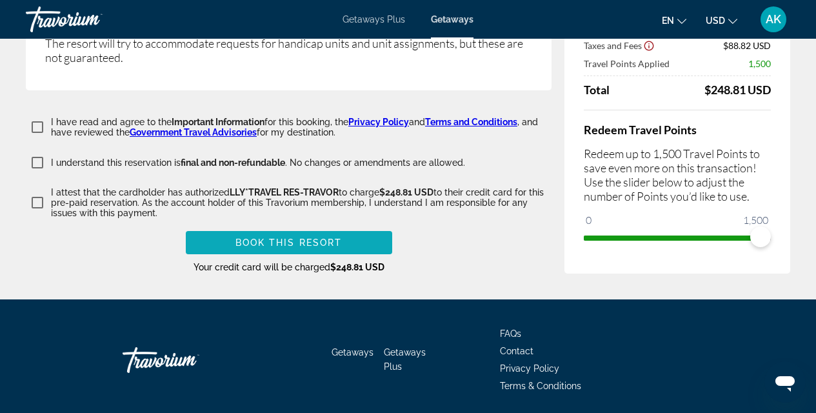
click at [309, 237] on span "Book this Resort" at bounding box center [289, 242] width 107 height 10
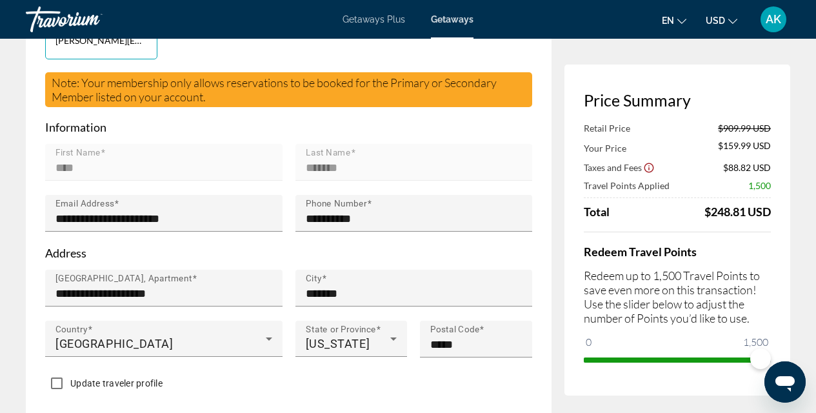
scroll to position [0, 0]
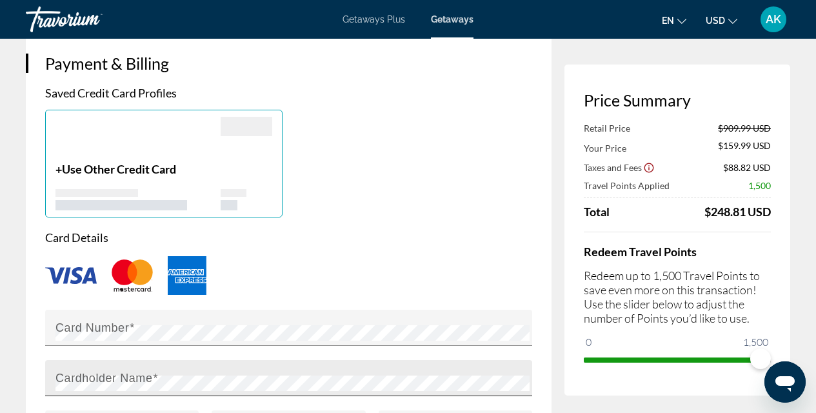
scroll to position [1049, 0]
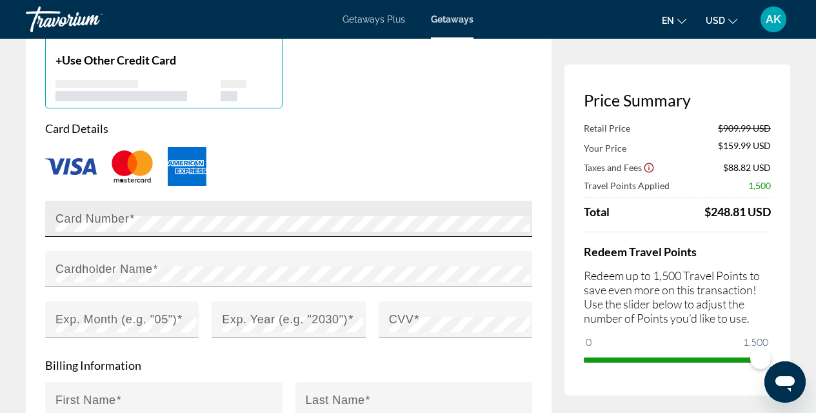
click at [118, 230] on div "Card Number" at bounding box center [292, 219] width 474 height 36
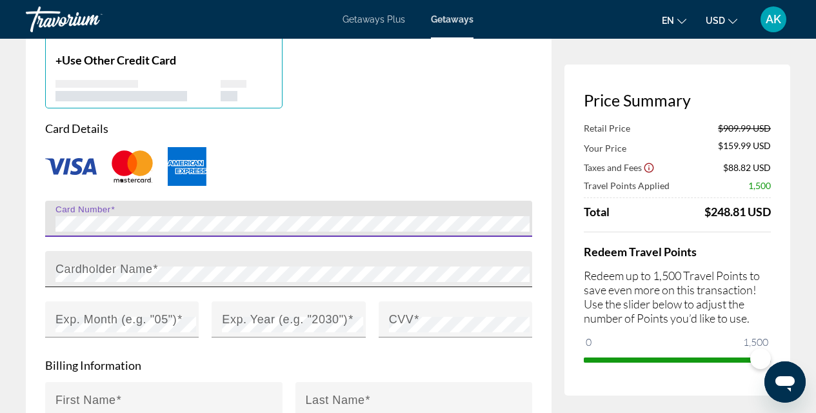
click at [119, 269] on mat-label "Cardholder Name" at bounding box center [103, 268] width 97 height 13
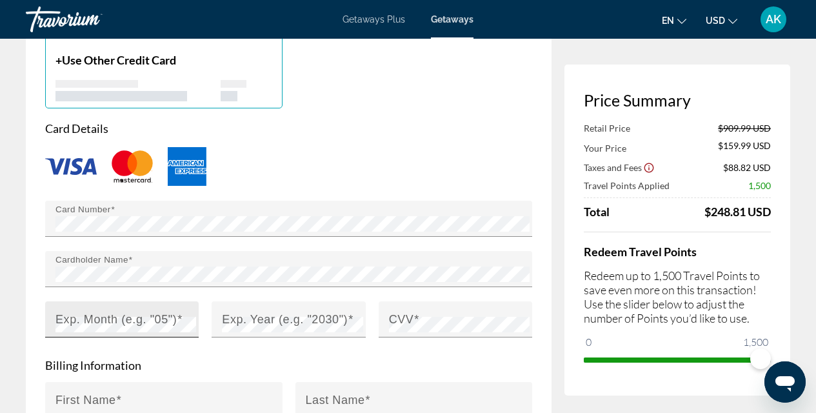
click at [138, 318] on mat-label "Exp. Month (e.g. "05")" at bounding box center [115, 318] width 121 height 13
click at [265, 319] on mat-label "Exp. Year (e.g. "2030")" at bounding box center [285, 318] width 126 height 13
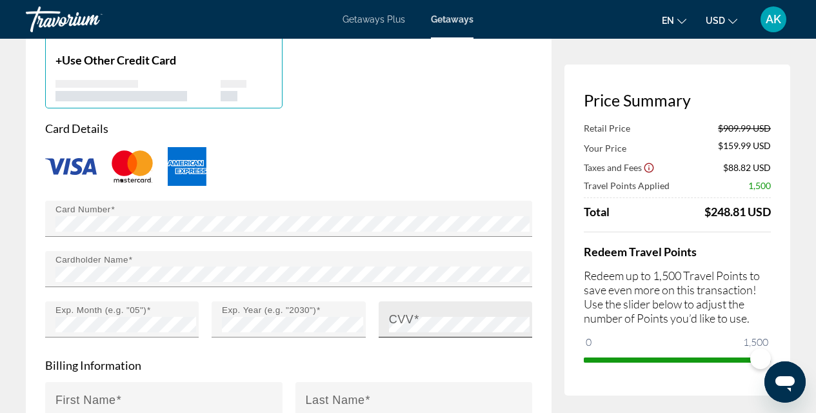
click at [415, 306] on div "CVV" at bounding box center [459, 319] width 141 height 36
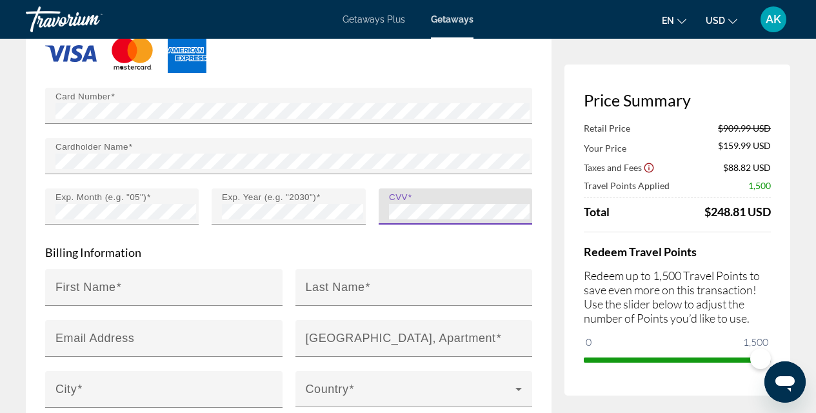
scroll to position [1165, 0]
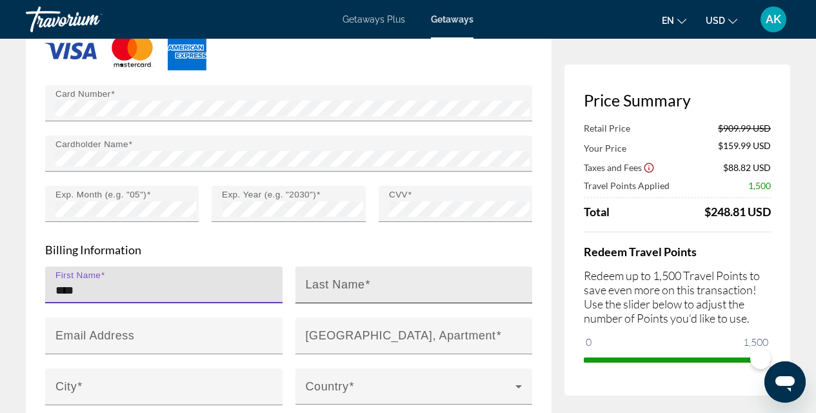
type input "****"
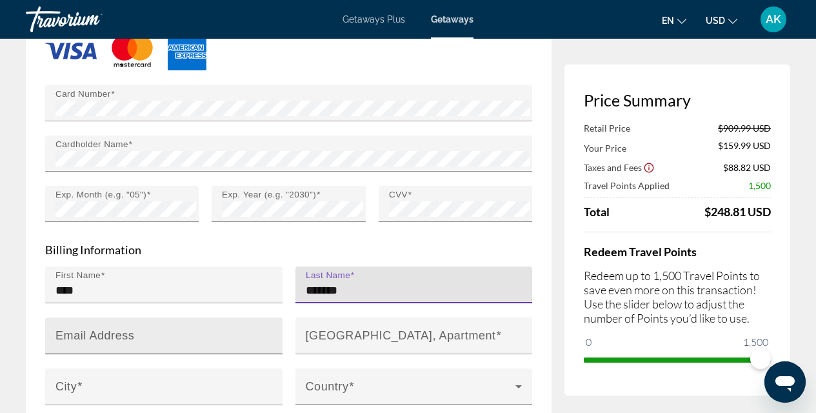
type input "*******"
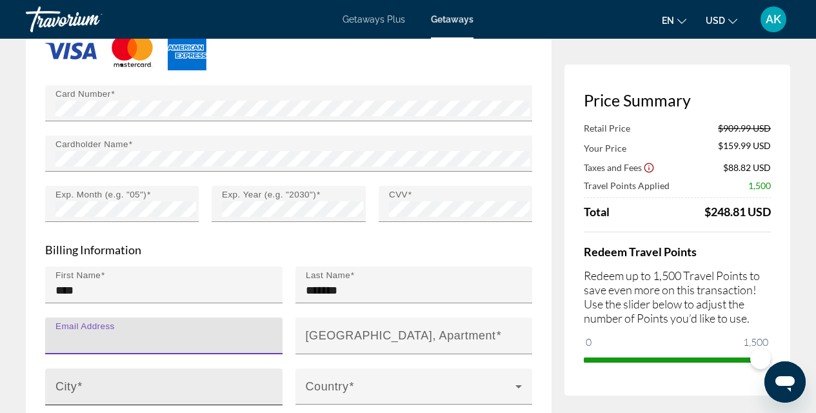
type input "**********"
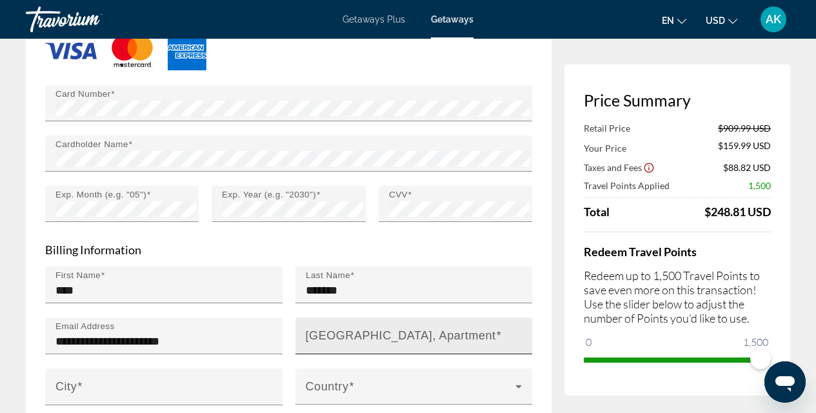
click at [406, 332] on mat-label "[GEOGRAPHIC_DATA], Apartment" at bounding box center [401, 334] width 190 height 13
click at [406, 334] on input "[GEOGRAPHIC_DATA], Apartment" at bounding box center [418, 341] width 225 height 15
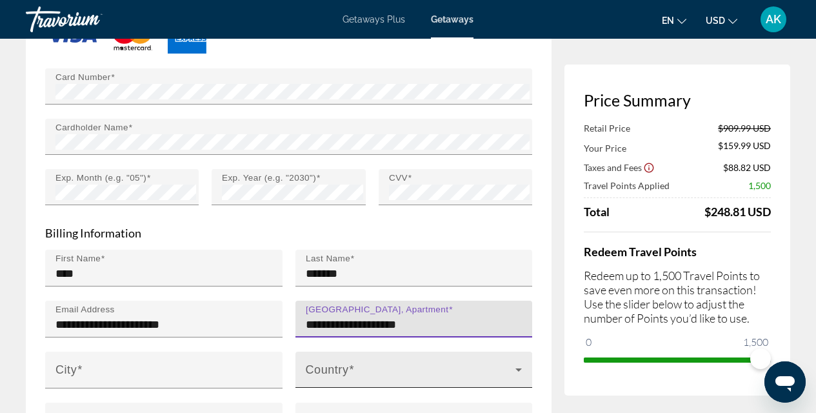
scroll to position [1212, 0]
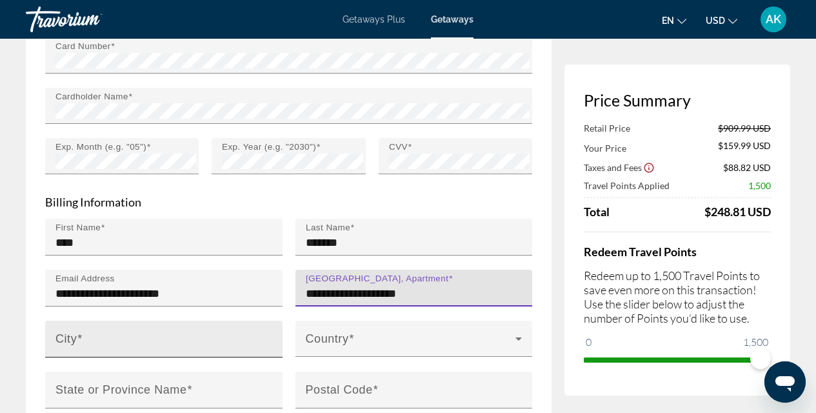
type input "**********"
click at [239, 331] on div "City" at bounding box center [167, 339] width 225 height 37
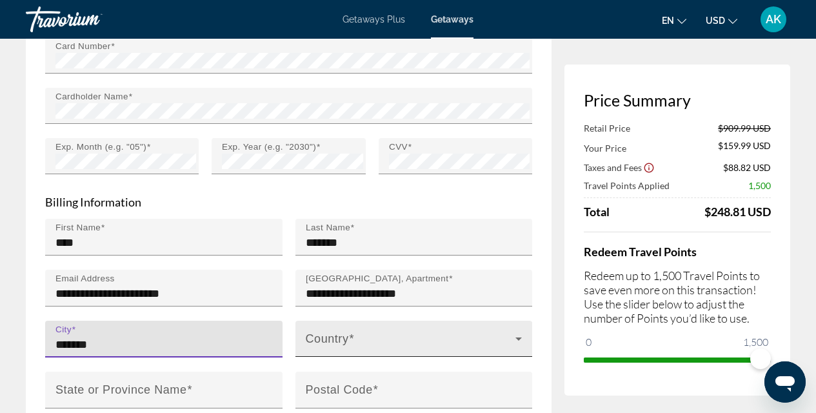
type input "*******"
click at [373, 343] on span "Main content" at bounding box center [411, 343] width 210 height 15
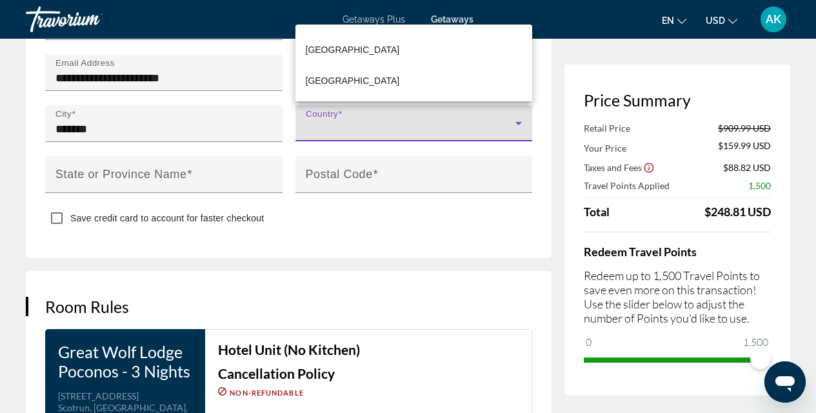
scroll to position [1360, 0]
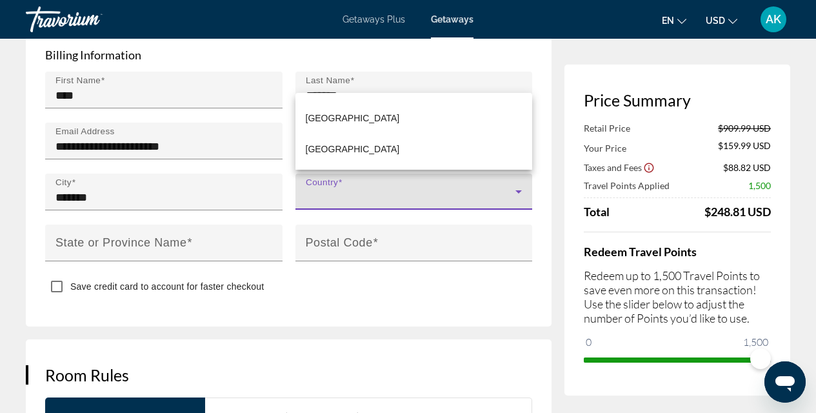
click at [414, 290] on div at bounding box center [408, 206] width 816 height 413
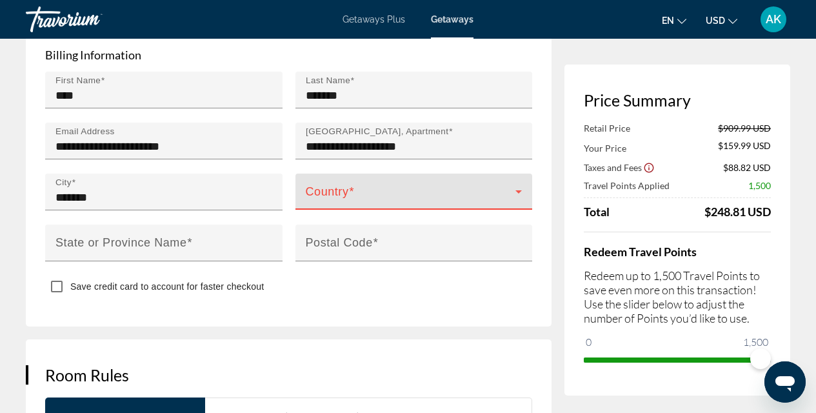
click at [346, 191] on span "Main content" at bounding box center [411, 196] width 210 height 15
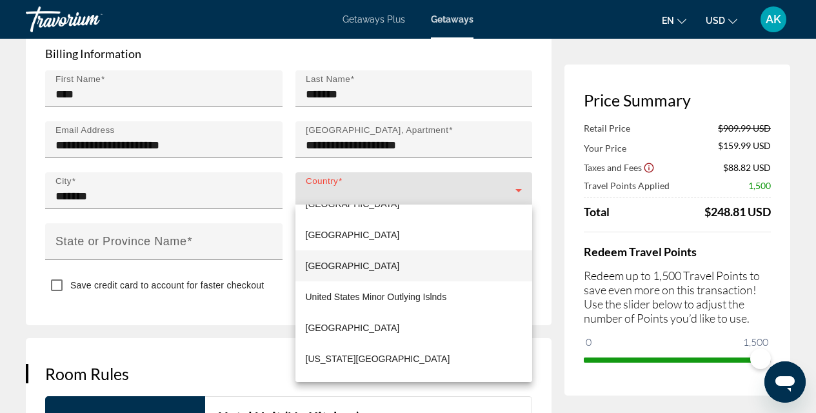
scroll to position [7423, 0]
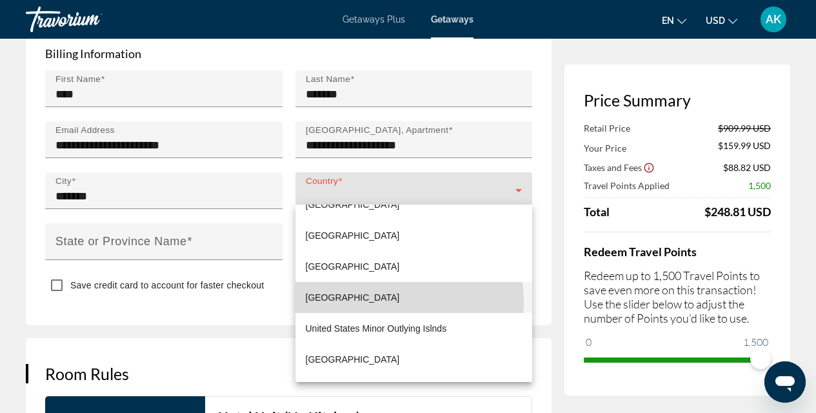
click at [365, 302] on span "[GEOGRAPHIC_DATA]" at bounding box center [353, 297] width 94 height 15
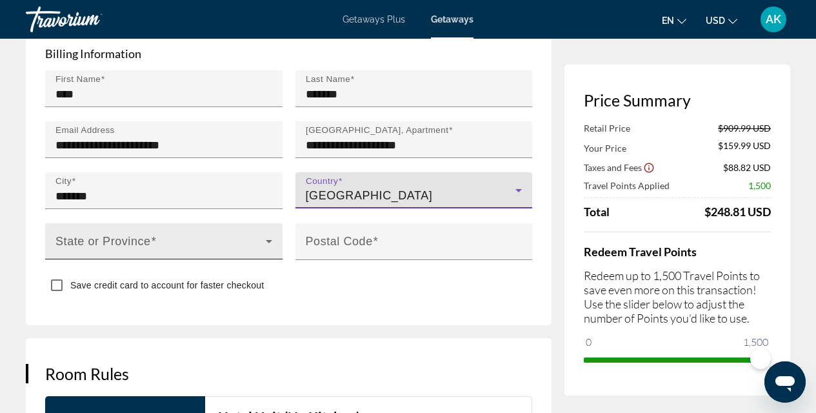
click at [174, 241] on span "Main content" at bounding box center [160, 246] width 210 height 15
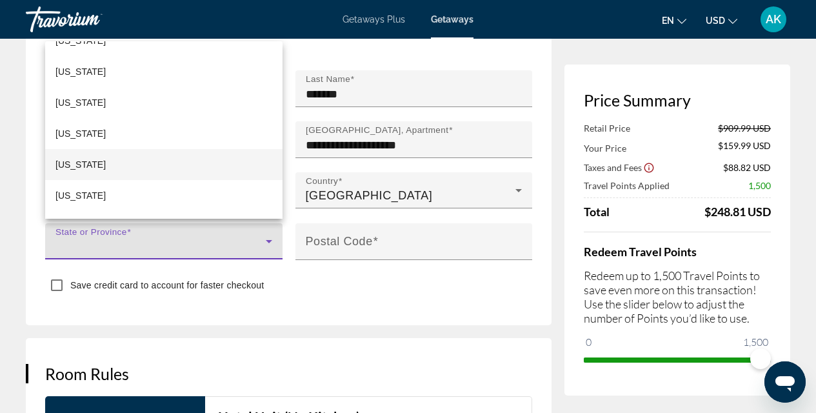
scroll to position [932, 0]
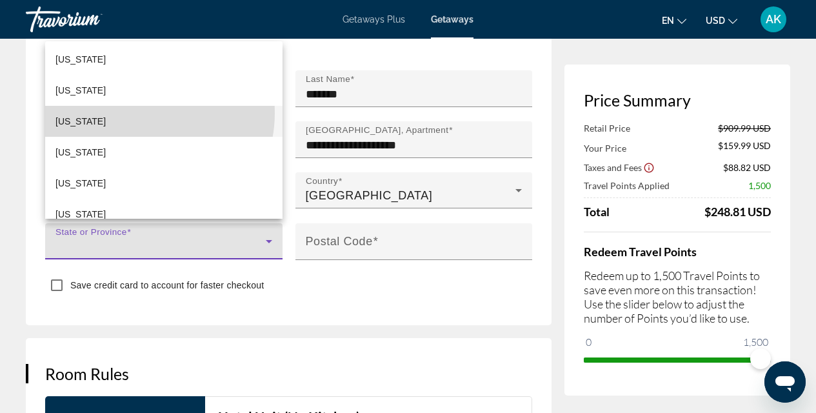
click at [139, 113] on mat-option "[US_STATE]" at bounding box center [163, 121] width 237 height 31
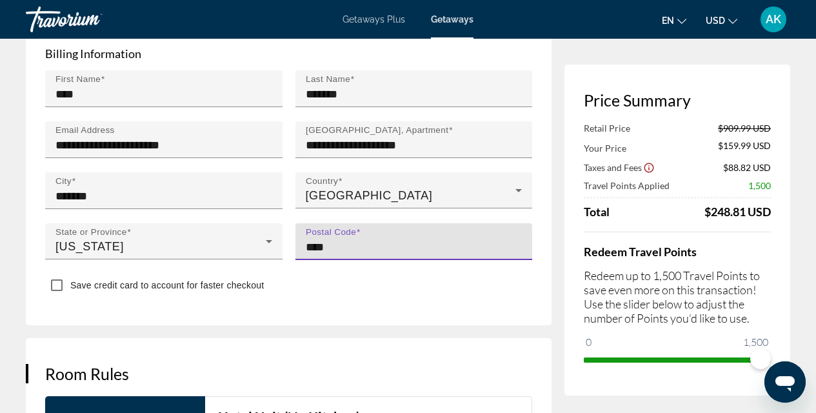
type input "*****"
